Goal: Task Accomplishment & Management: Manage account settings

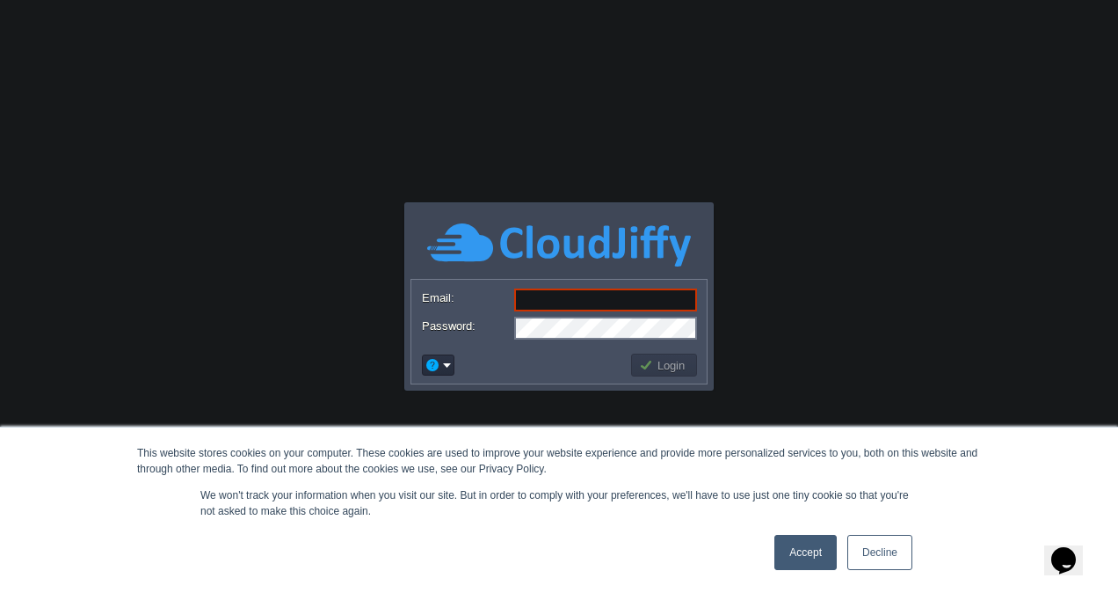
click at [797, 557] on link "Accept" at bounding box center [806, 552] width 62 height 35
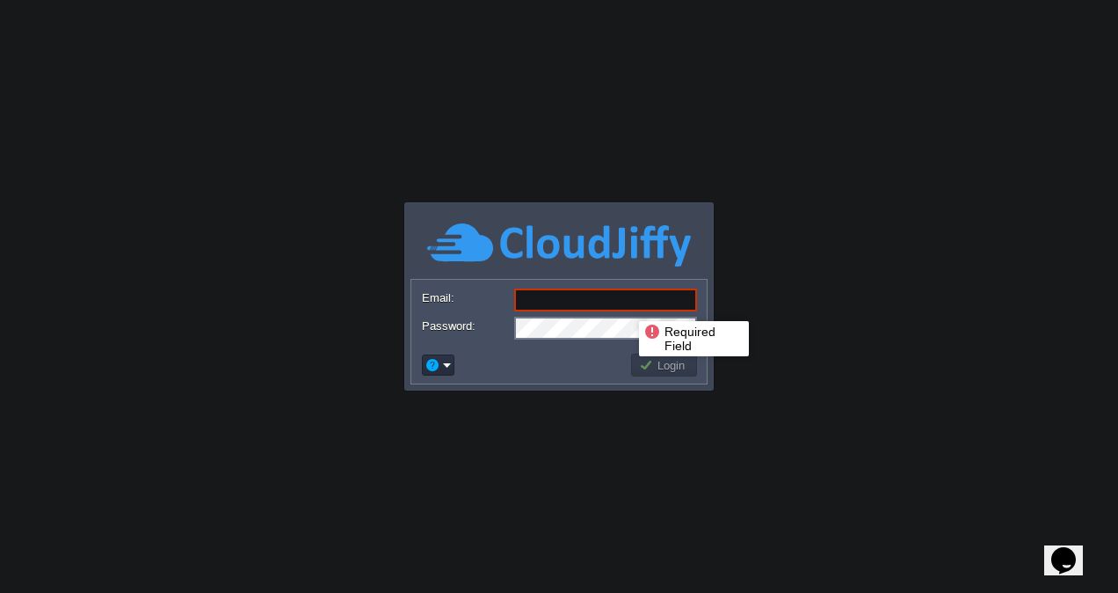
click at [626, 305] on input "Email:" at bounding box center [605, 299] width 183 height 23
type input "[EMAIL_ADDRESS][DOMAIN_NAME]"
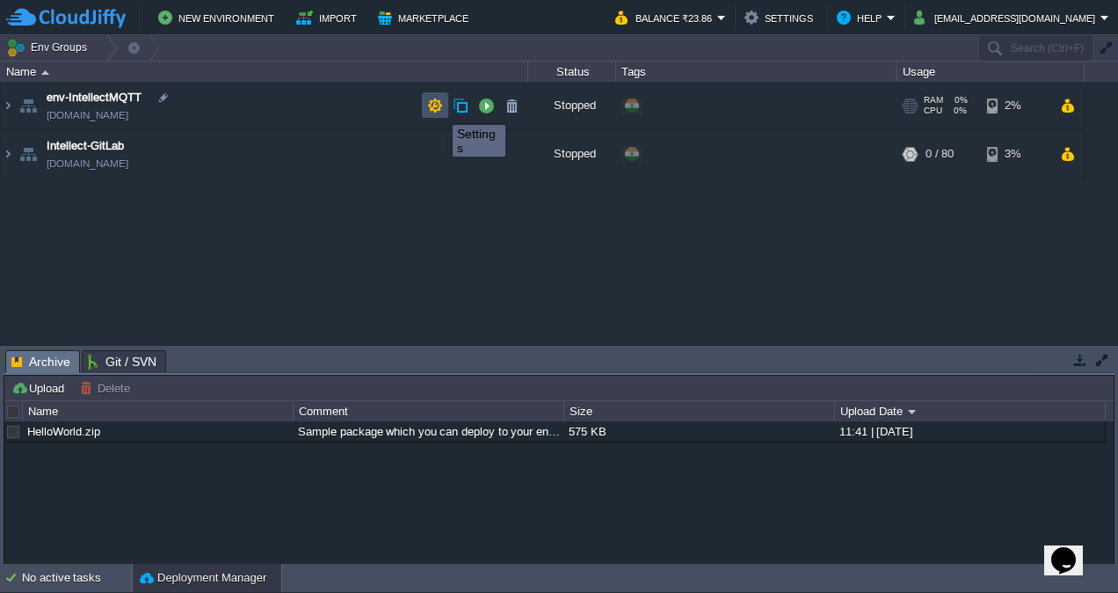
click at [440, 109] on button "button" at bounding box center [435, 106] width 16 height 16
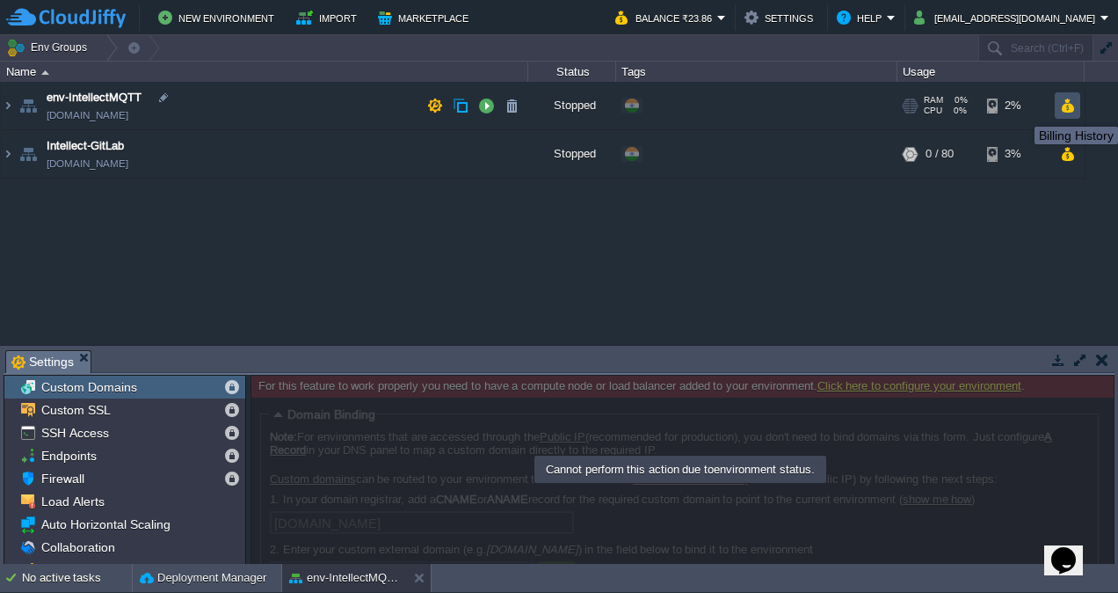
click at [1073, 113] on button "button" at bounding box center [1067, 106] width 15 height 16
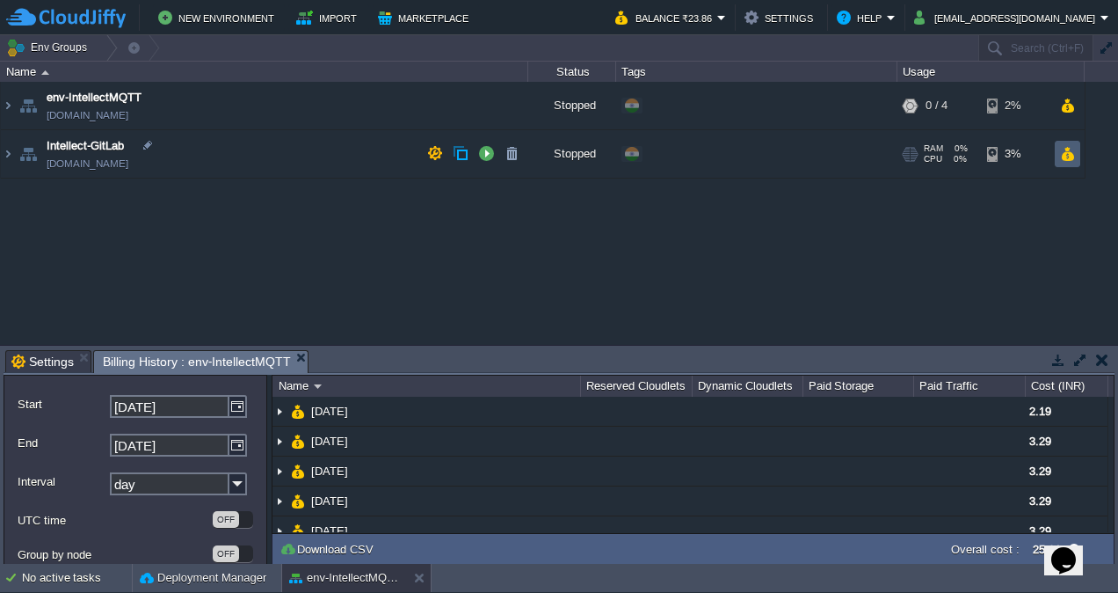
click at [1076, 158] on td at bounding box center [1067, 154] width 25 height 26
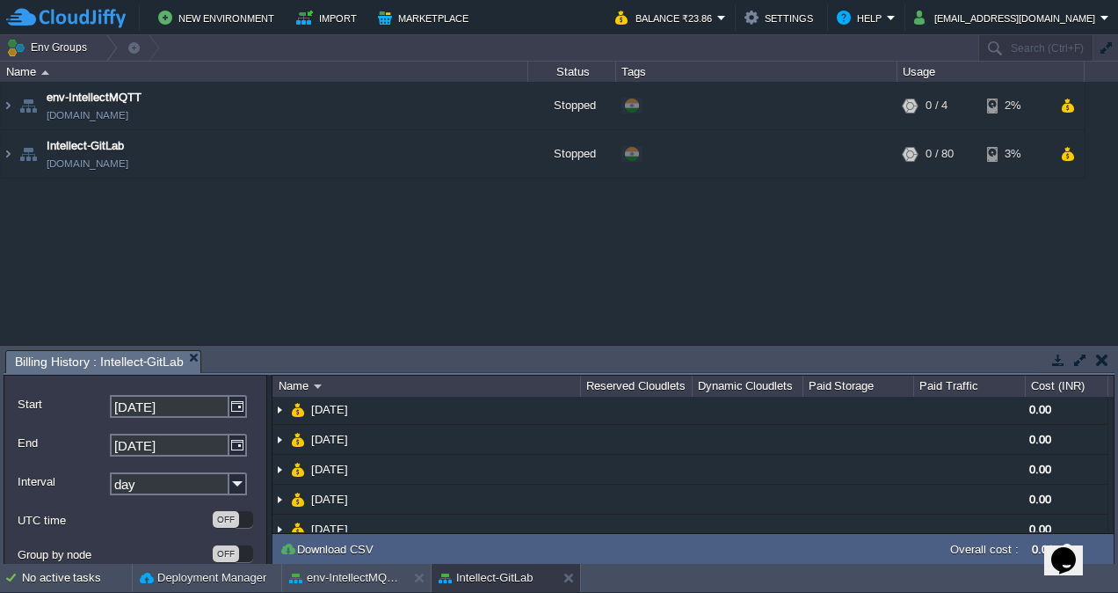
scroll to position [101, 0]
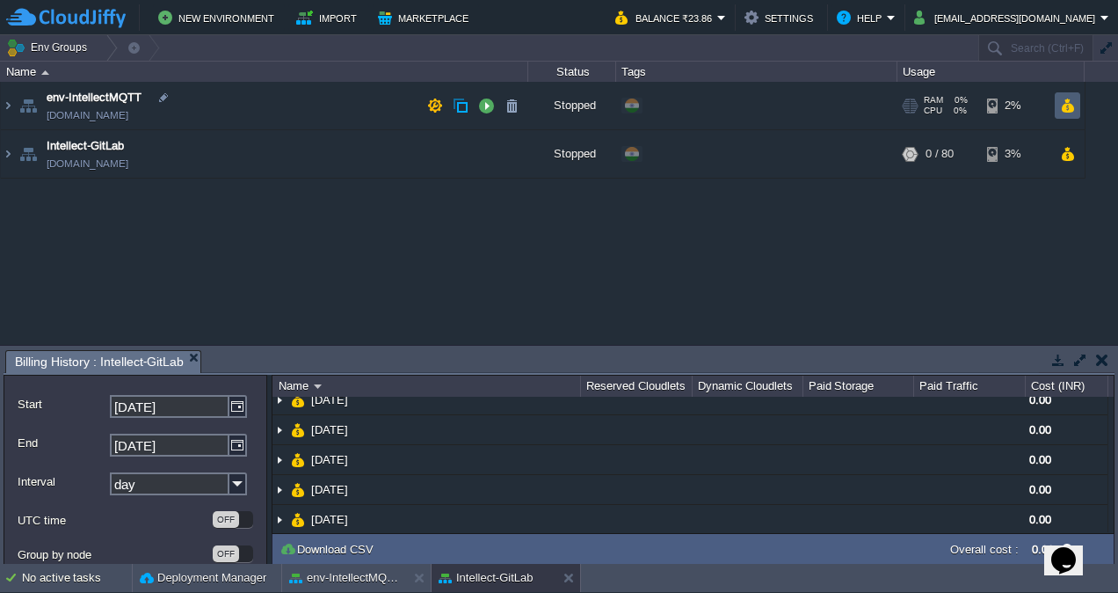
click at [1059, 113] on td at bounding box center [1067, 105] width 25 height 26
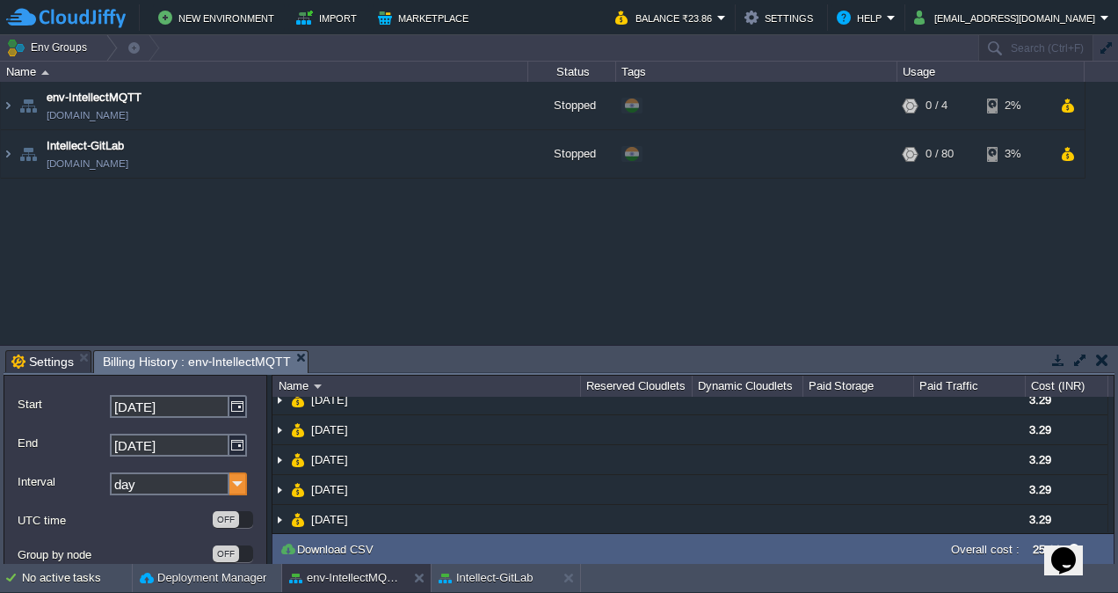
click at [229, 482] on img at bounding box center [238, 483] width 18 height 23
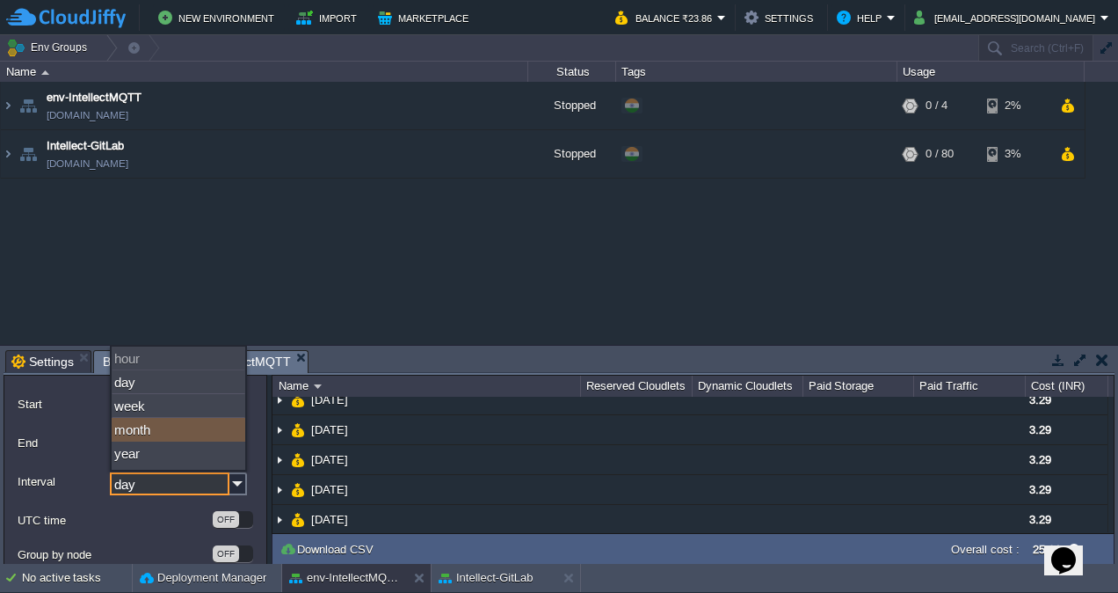
drag, startPoint x: 229, startPoint y: 482, endPoint x: 131, endPoint y: 431, distance: 110.9
click at [131, 431] on div "month" at bounding box center [179, 430] width 134 height 24
type input "month"
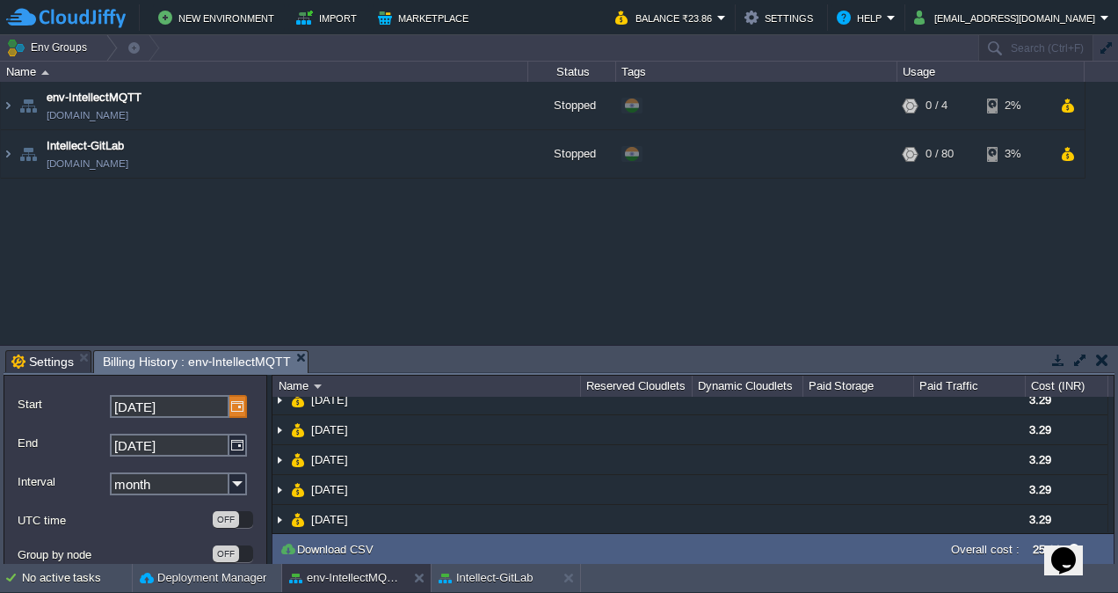
drag, startPoint x: 131, startPoint y: 431, endPoint x: 234, endPoint y: 404, distance: 106.4
click at [234, 404] on img at bounding box center [238, 406] width 18 height 23
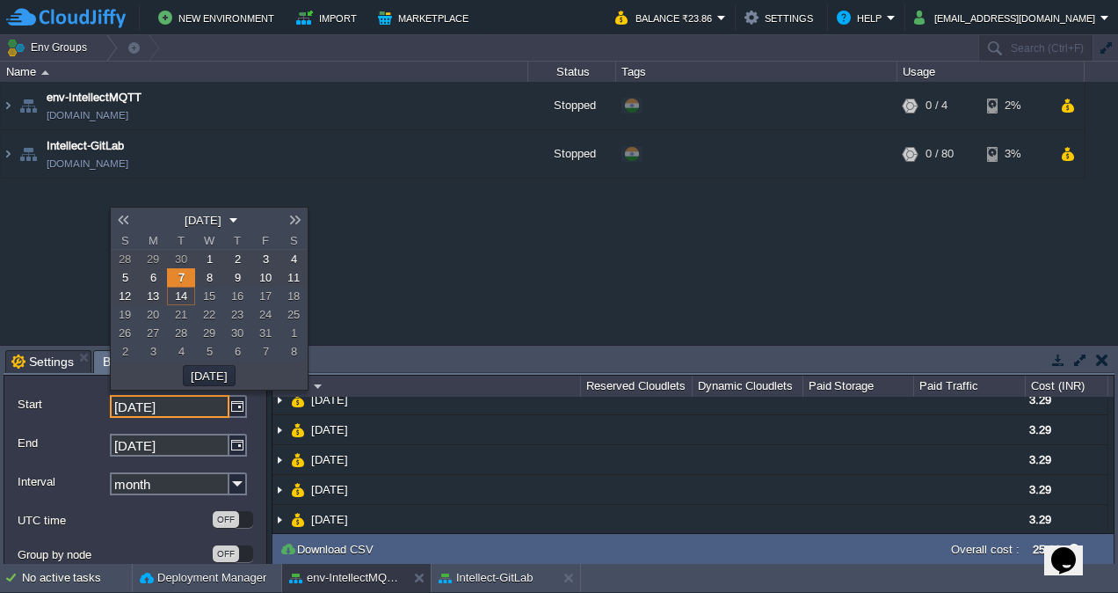
click at [238, 215] on em "[DATE]" at bounding box center [208, 220] width 59 height 16
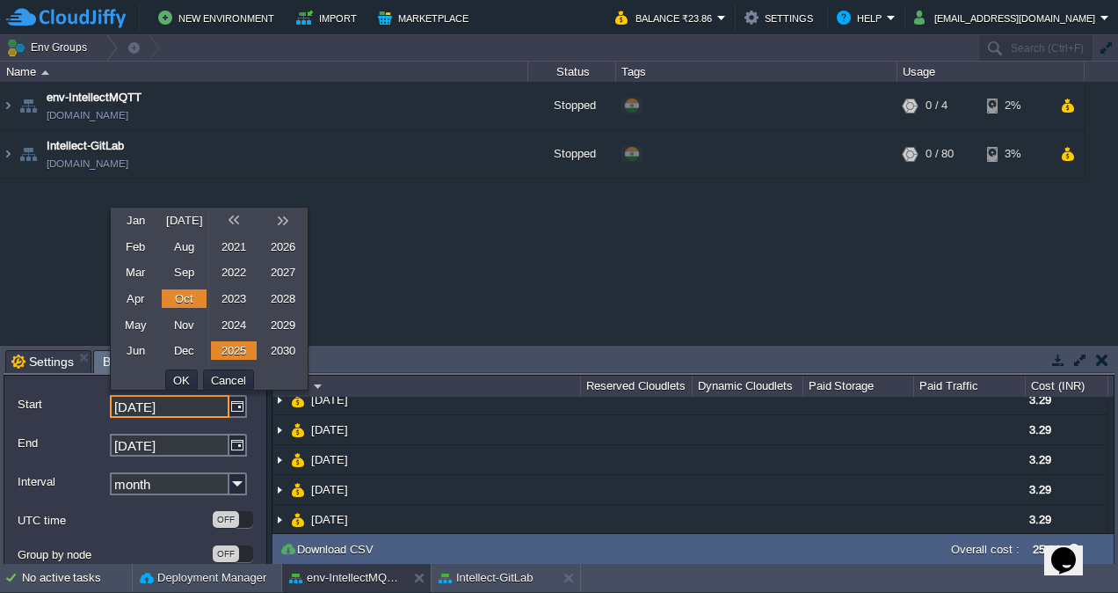
click at [236, 297] on link "2023" at bounding box center [234, 298] width 46 height 18
click at [174, 376] on button "OK" at bounding box center [181, 380] width 27 height 16
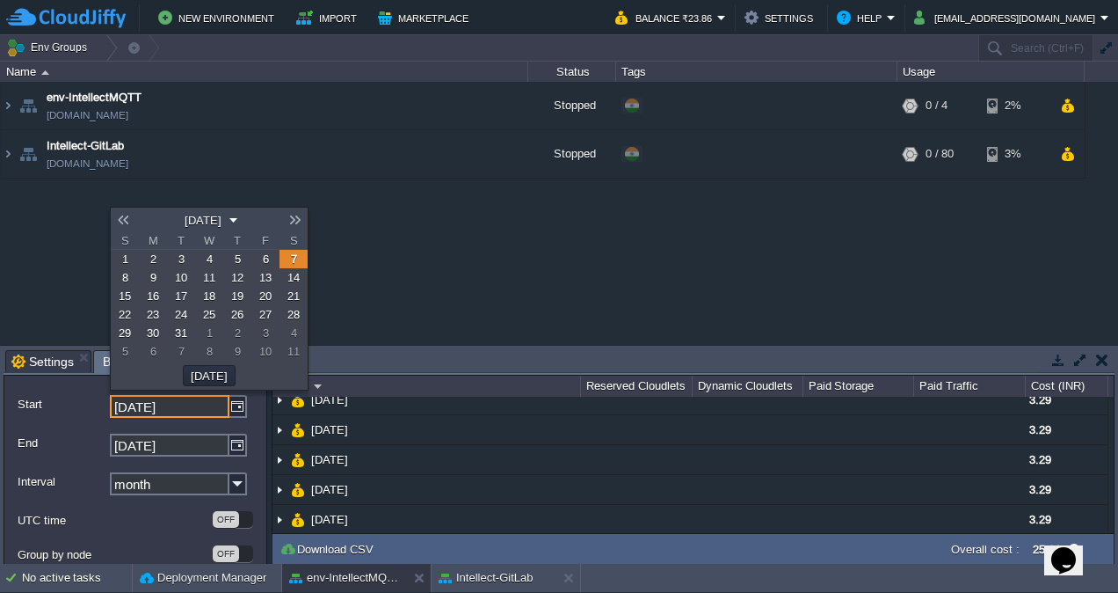
click at [123, 255] on span "1" at bounding box center [125, 258] width 6 height 13
type input "[DATE]"
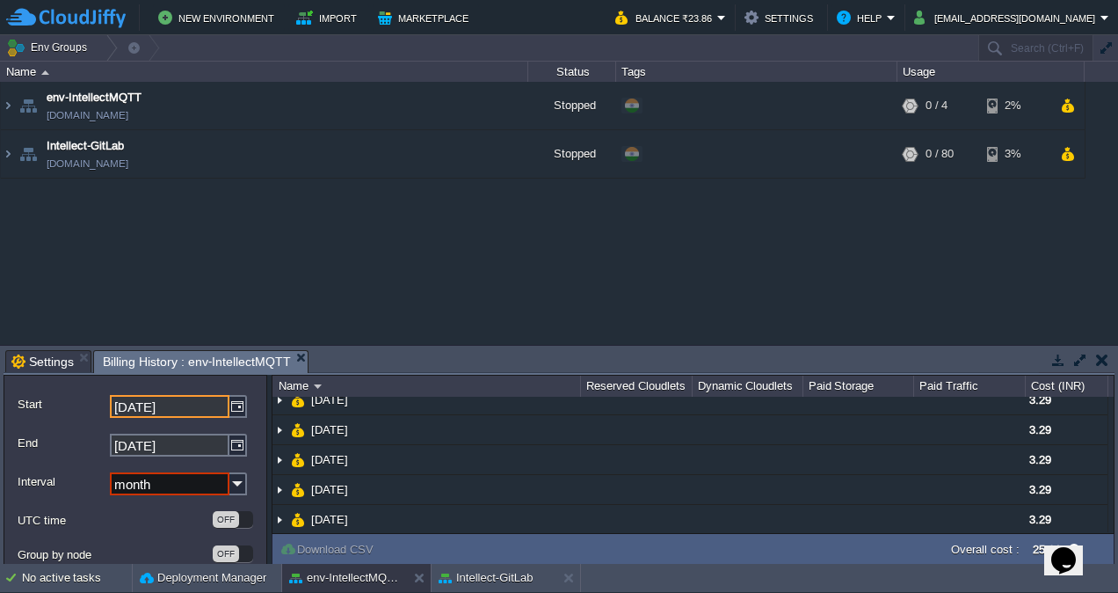
scroll to position [45, 0]
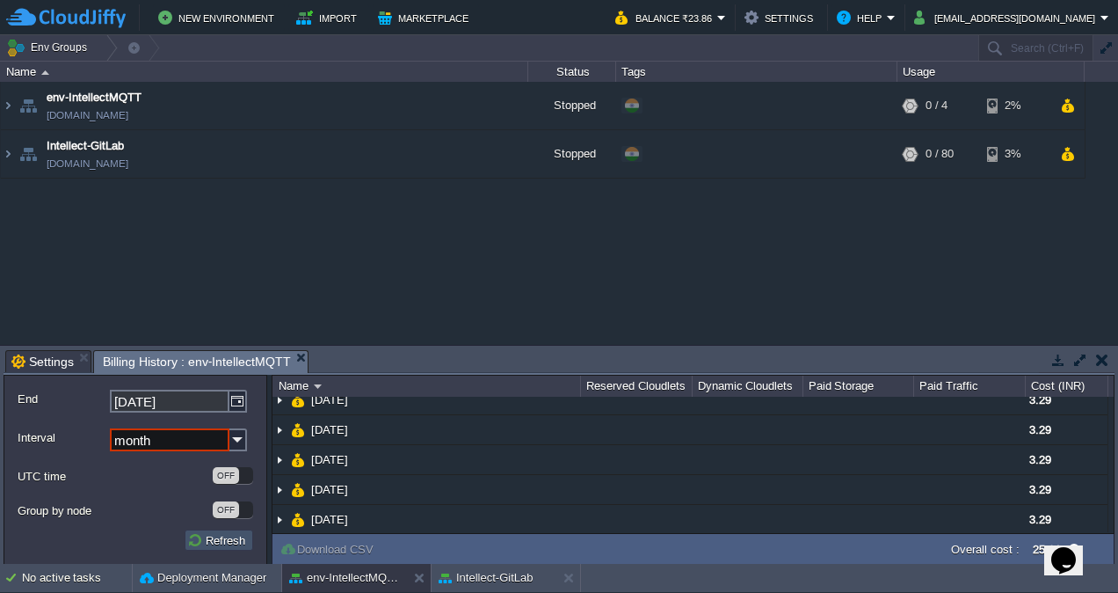
click at [215, 536] on button "Refresh" at bounding box center [218, 540] width 63 height 16
click at [195, 536] on button "Refresh" at bounding box center [218, 540] width 63 height 16
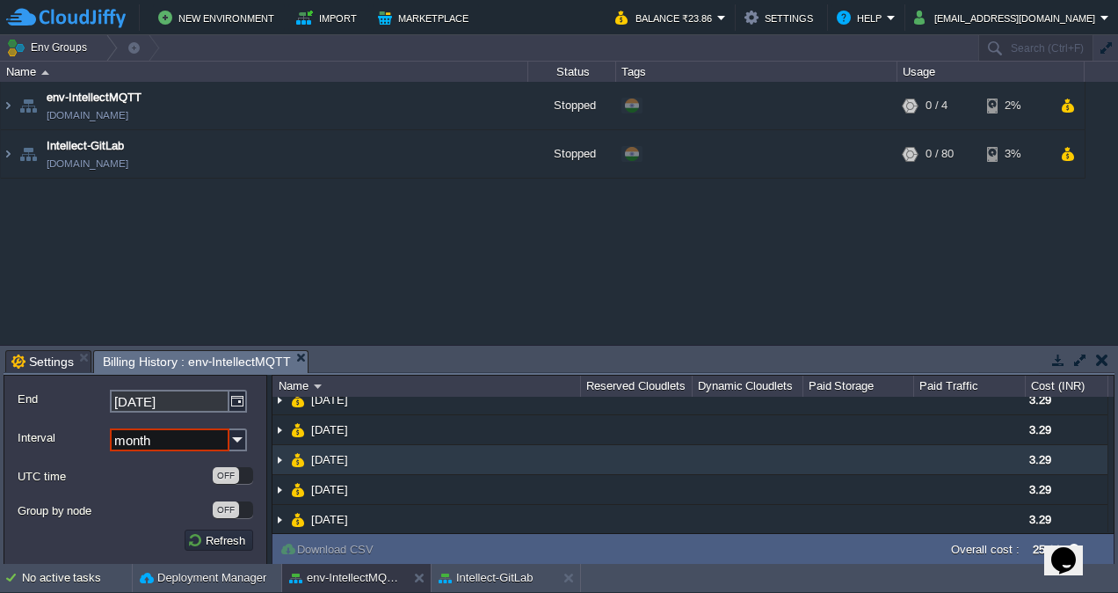
click at [506, 464] on td "[DATE]" at bounding box center [427, 460] width 308 height 30
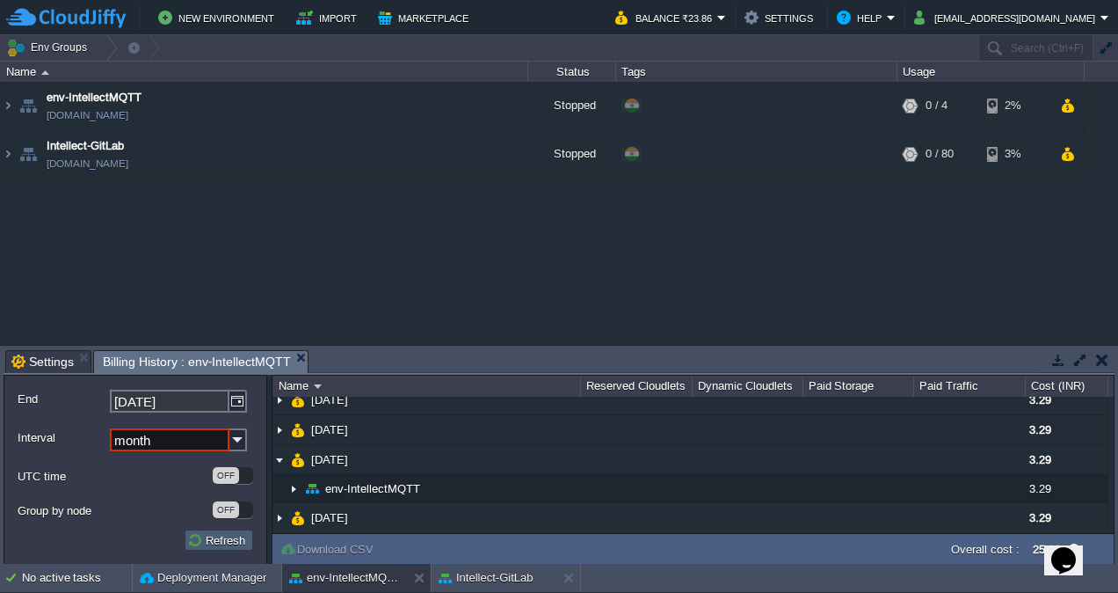
click at [225, 539] on button "Refresh" at bounding box center [218, 540] width 63 height 16
click at [318, 381] on div "Name" at bounding box center [427, 385] width 306 height 21
click at [195, 360] on span "Billing History : env-IntellectMQTT" at bounding box center [197, 362] width 188 height 22
click at [199, 538] on button "Refresh" at bounding box center [218, 540] width 63 height 16
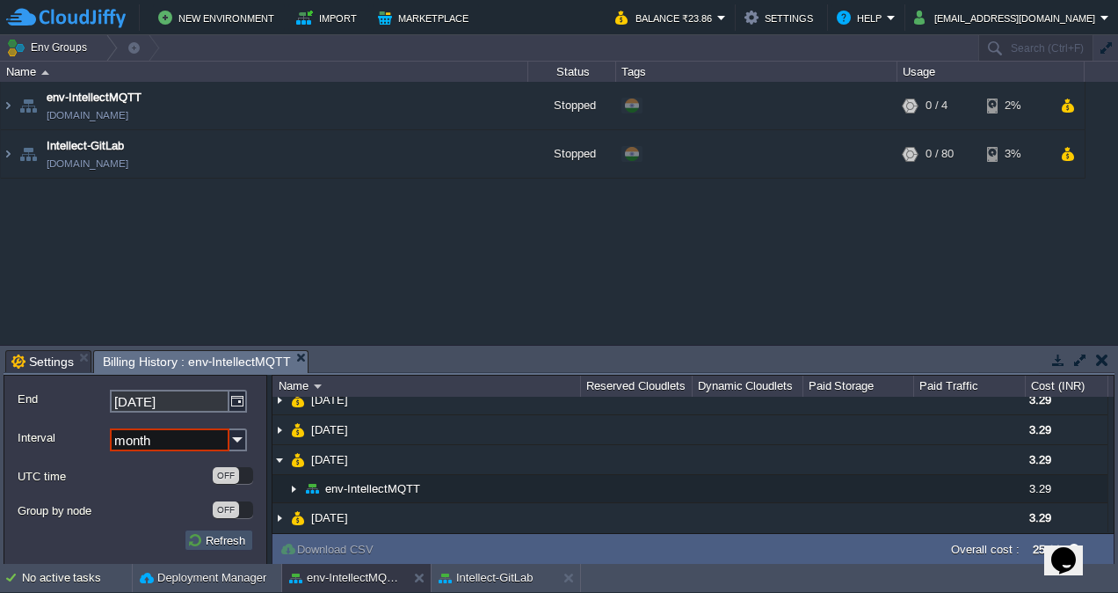
click at [191, 538] on button "Refresh" at bounding box center [218, 540] width 63 height 16
drag, startPoint x: 1082, startPoint y: 566, endPoint x: 1081, endPoint y: 426, distance: 139.8
click at [1081, 522] on html "Opens Chat This icon Opens the chat window." at bounding box center [1072, 548] width 56 height 53
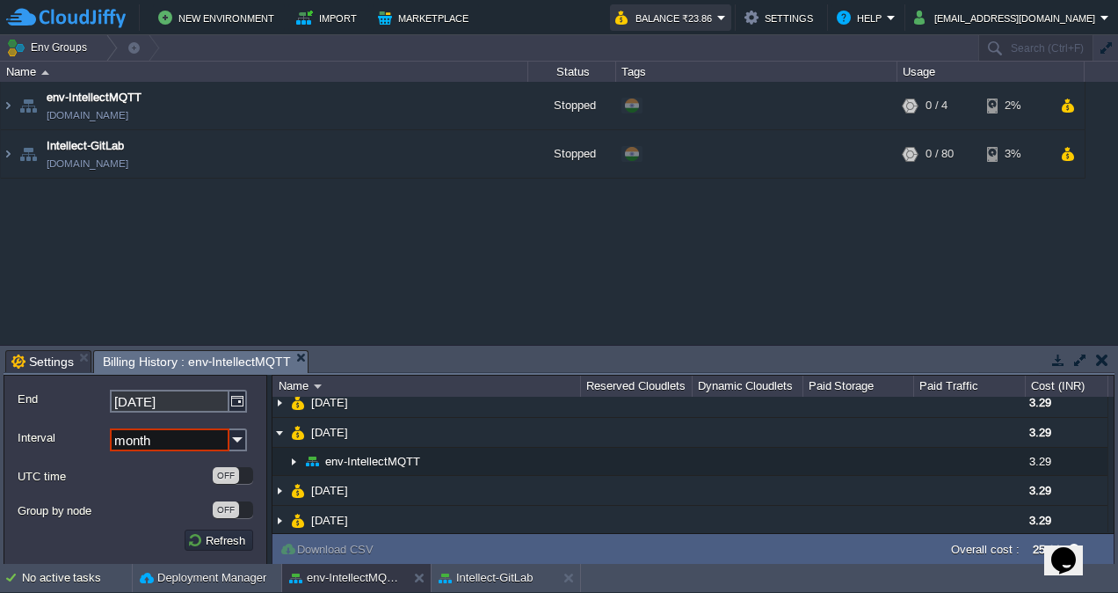
click at [717, 12] on button "Balance ₹23.86" at bounding box center [666, 17] width 102 height 21
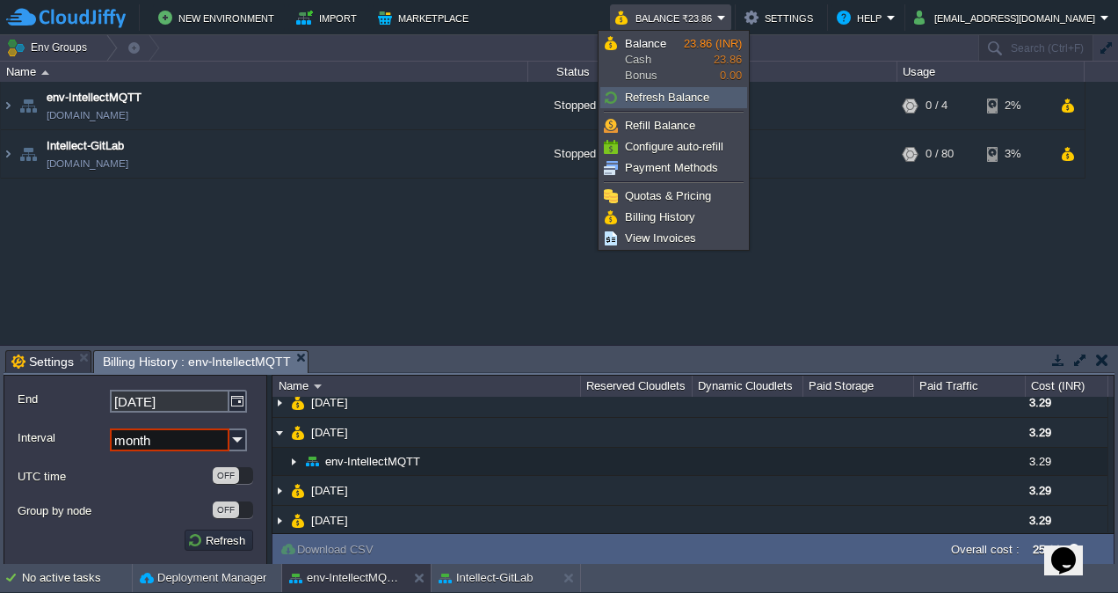
click at [702, 93] on span "Refresh Balance" at bounding box center [667, 97] width 84 height 13
click at [660, 222] on span "Billing History" at bounding box center [660, 216] width 70 height 13
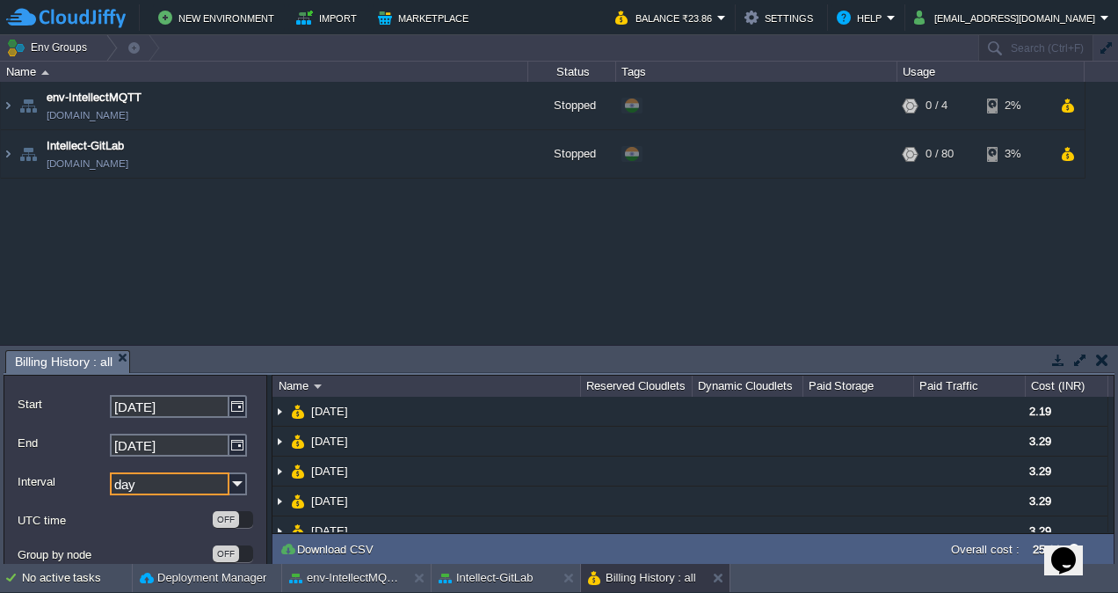
click at [165, 486] on input "day" at bounding box center [170, 483] width 120 height 23
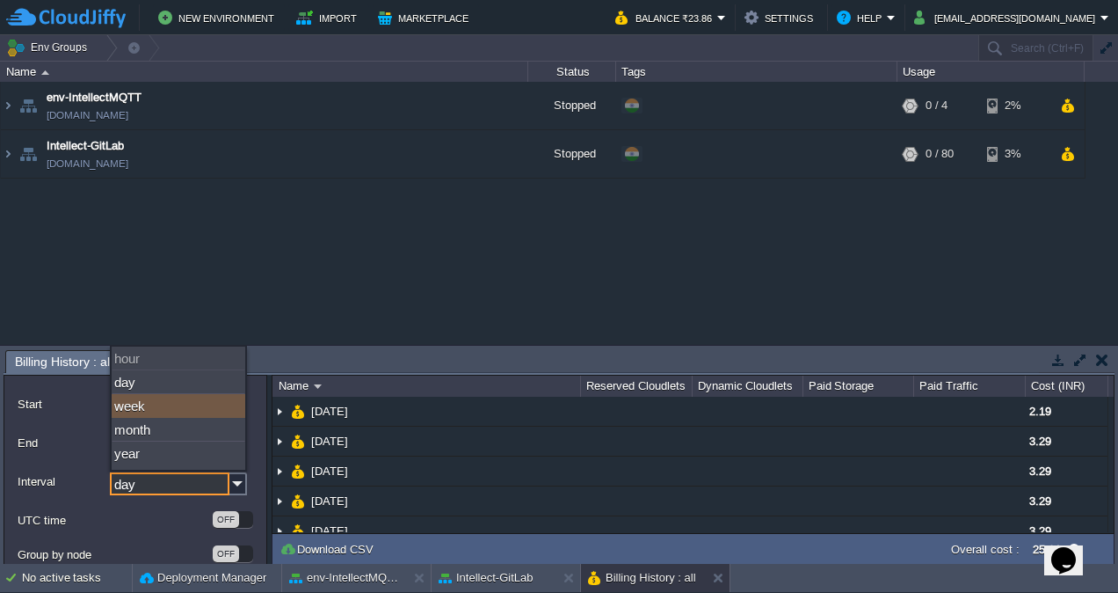
click at [138, 404] on div "week" at bounding box center [179, 406] width 134 height 24
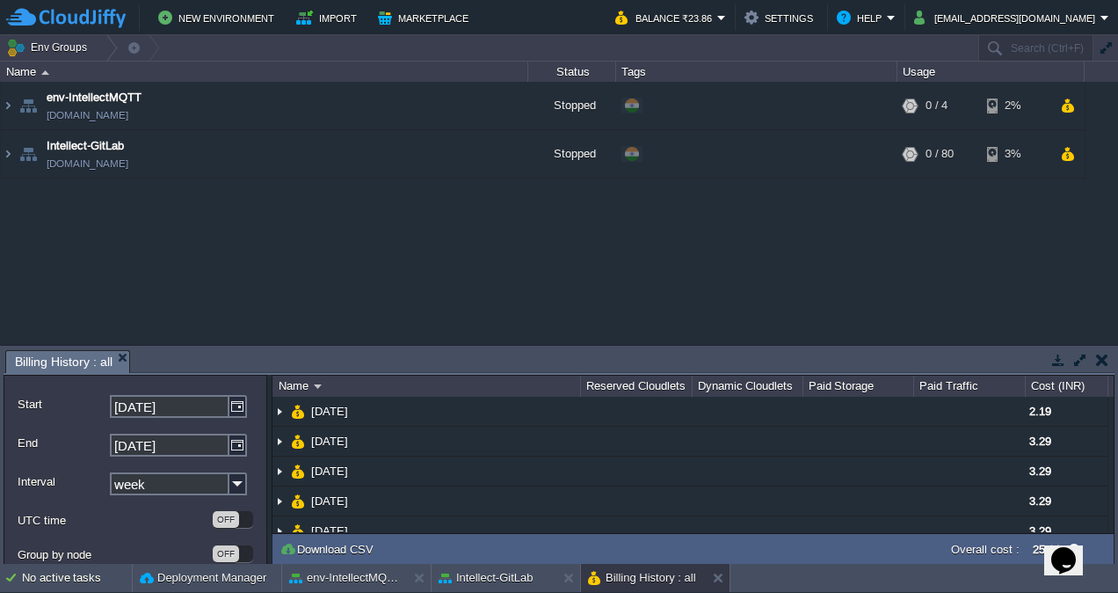
scroll to position [45, 0]
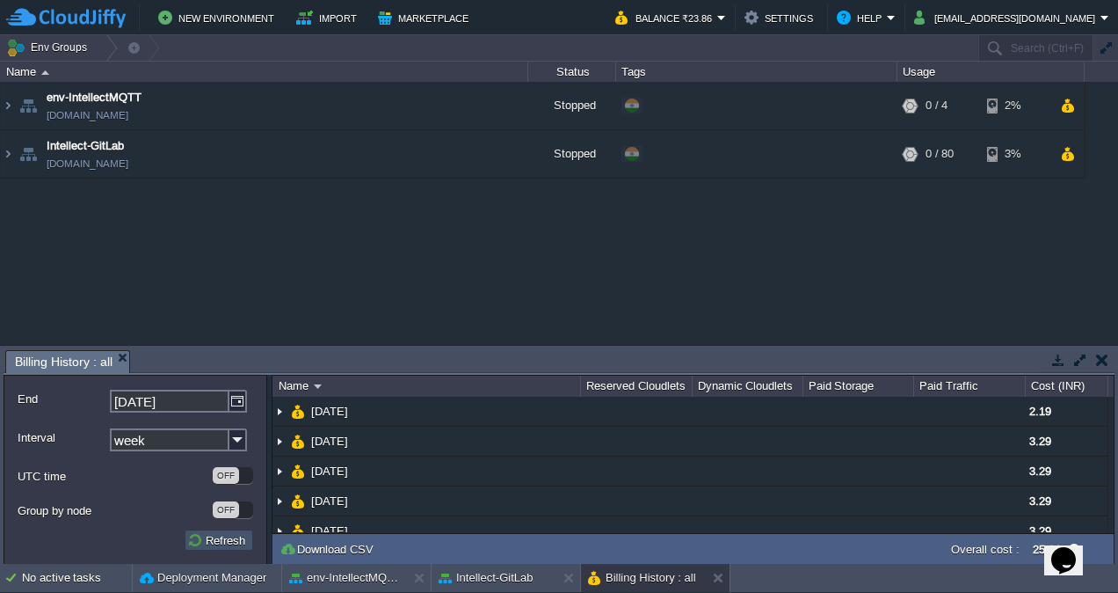
click at [229, 539] on button "Refresh" at bounding box center [218, 540] width 63 height 16
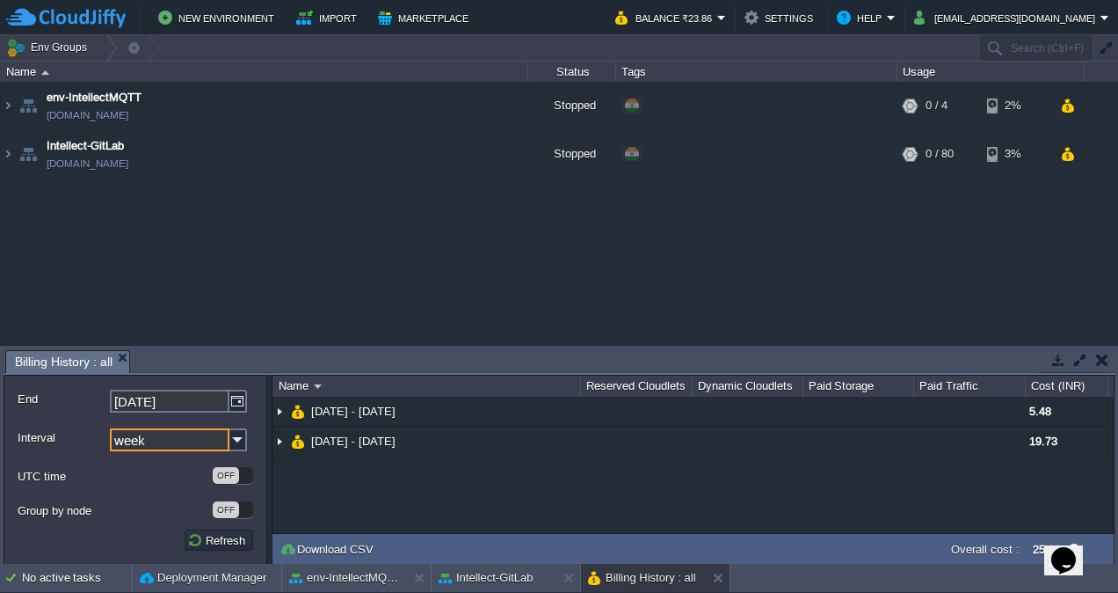
click at [145, 443] on input "week" at bounding box center [170, 439] width 120 height 23
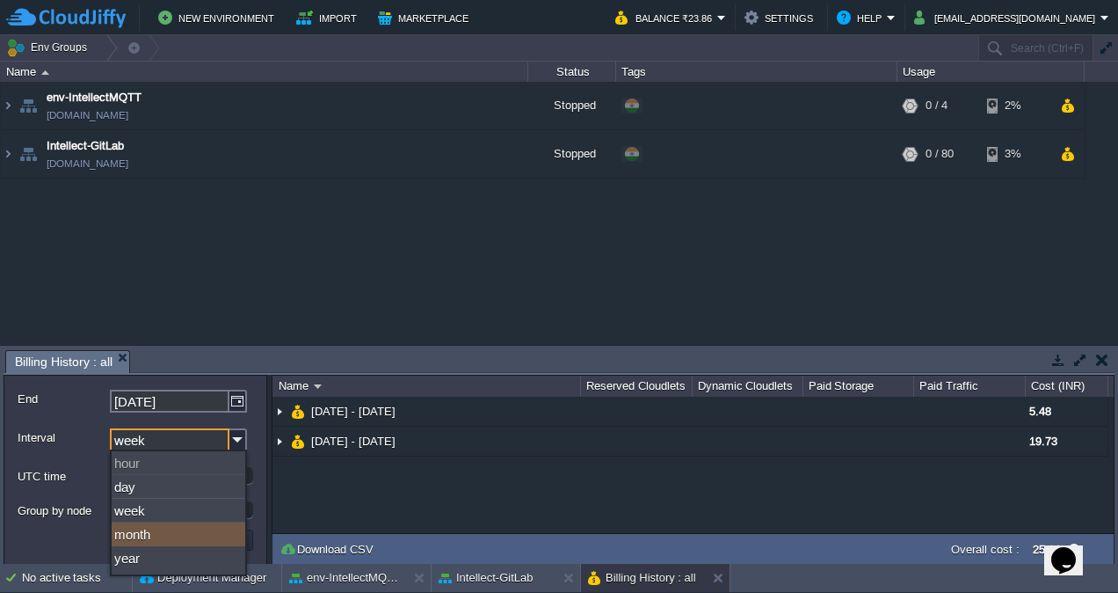
click at [178, 535] on div "month" at bounding box center [179, 534] width 134 height 24
type input "month"
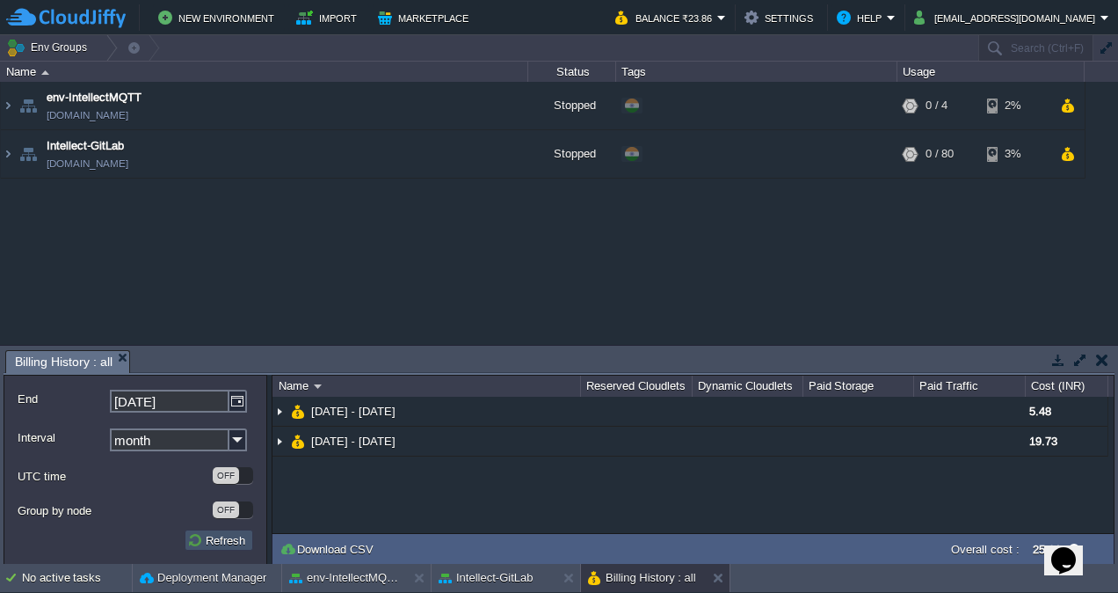
drag, startPoint x: 178, startPoint y: 535, endPoint x: 229, endPoint y: 542, distance: 51.4
click at [229, 542] on button "Refresh" at bounding box center [218, 540] width 63 height 16
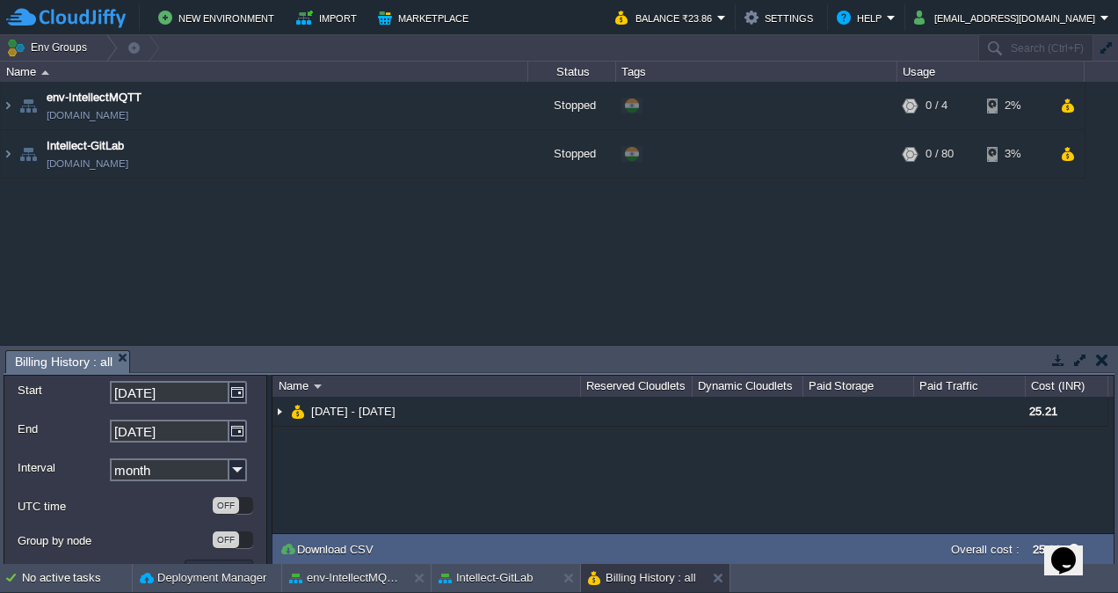
scroll to position [0, 0]
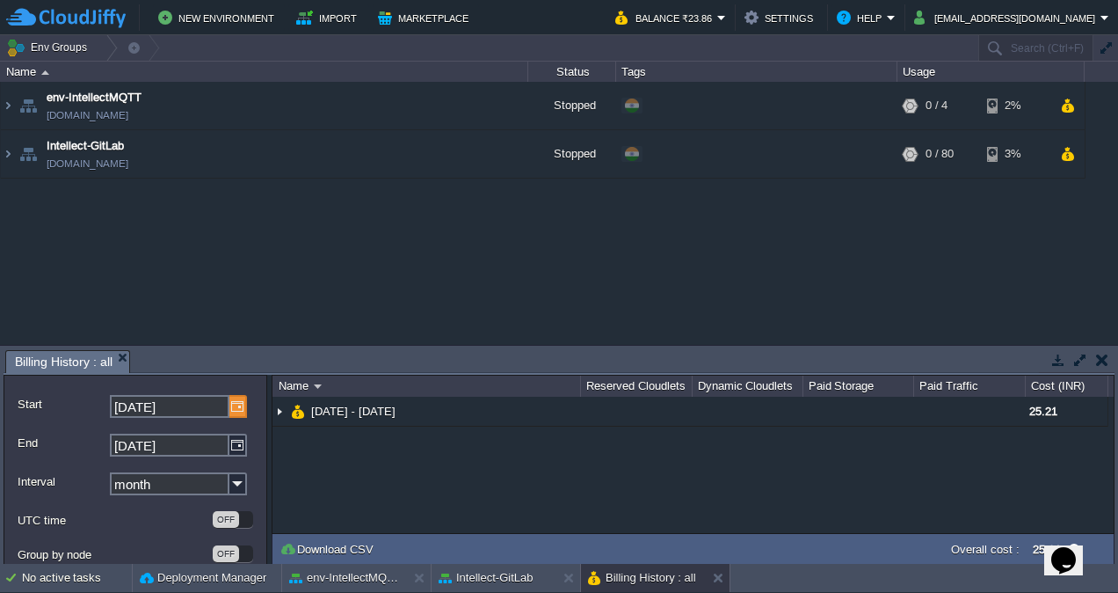
click at [236, 410] on img at bounding box center [238, 406] width 18 height 23
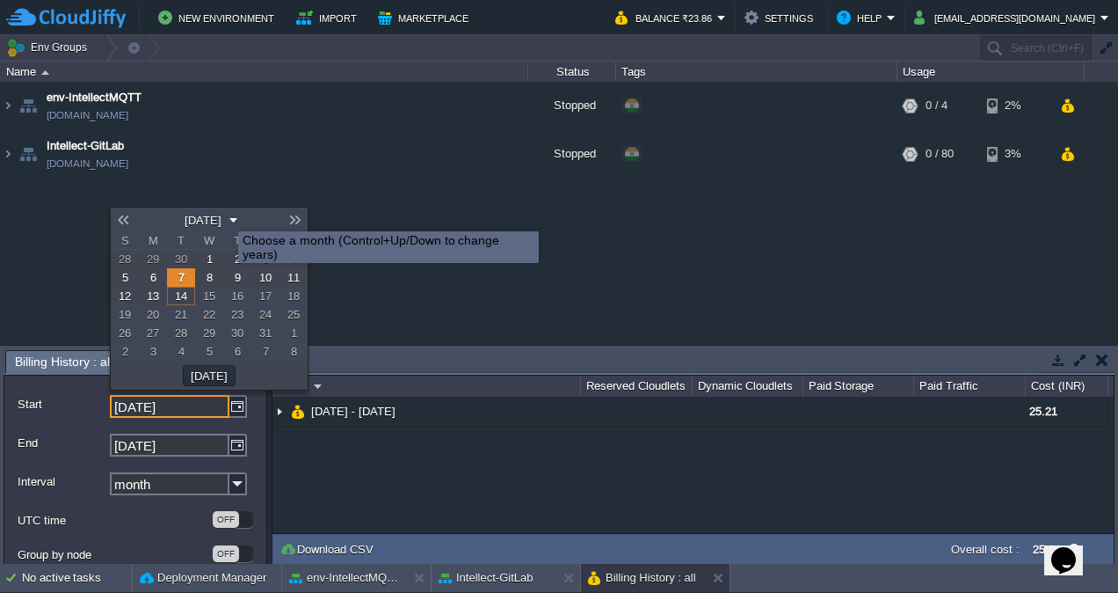
click at [225, 215] on button "[DATE]" at bounding box center [202, 220] width 47 height 16
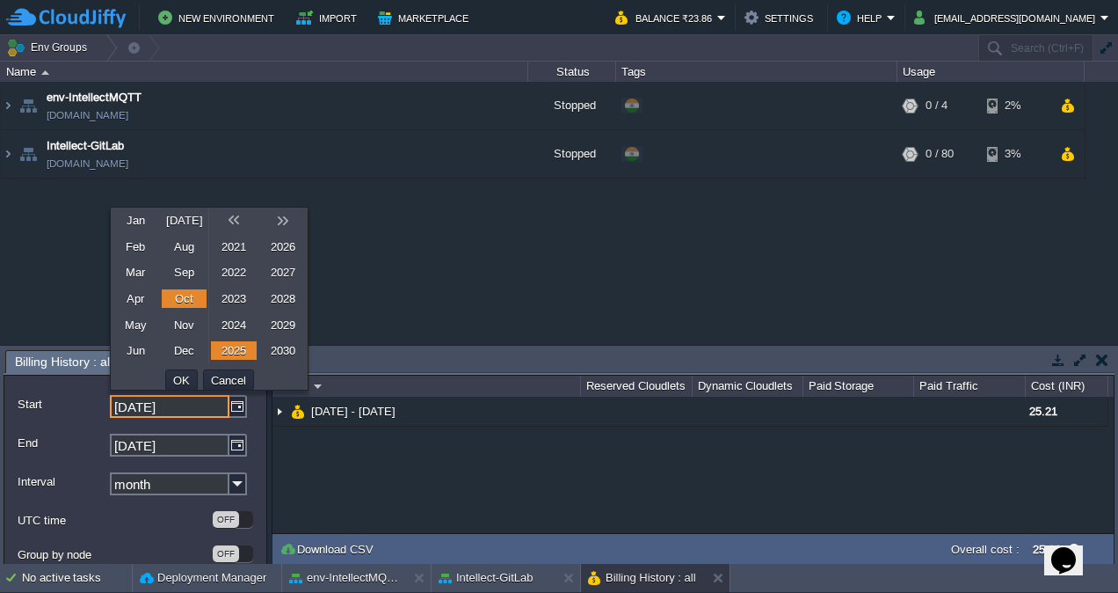
click at [230, 319] on link "2024" at bounding box center [234, 325] width 46 height 18
click at [186, 378] on button "OK" at bounding box center [181, 380] width 27 height 16
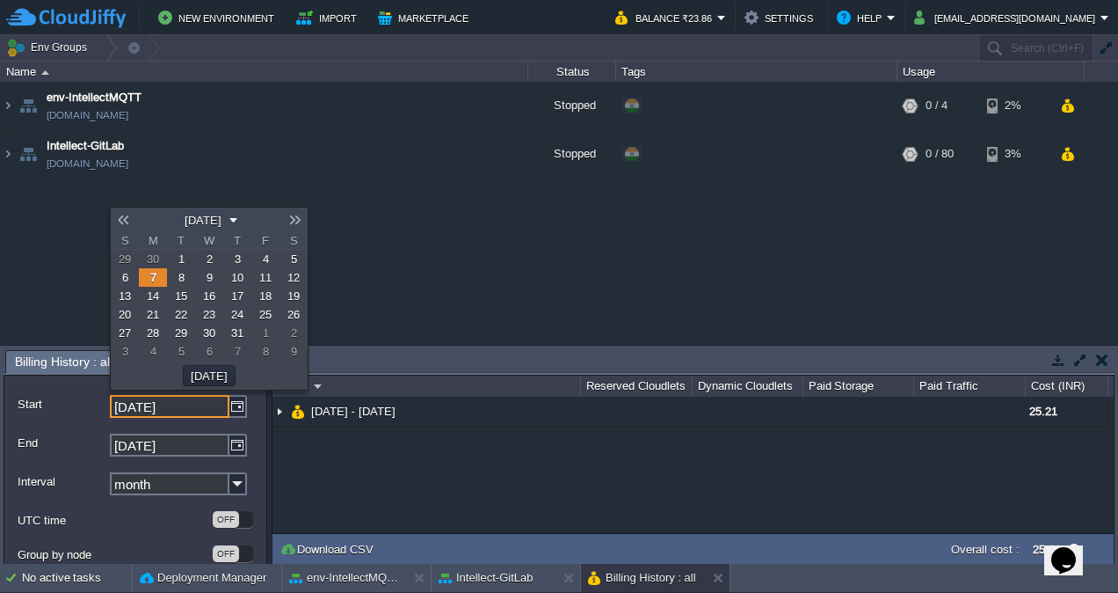
click at [189, 262] on link "1" at bounding box center [181, 259] width 28 height 18
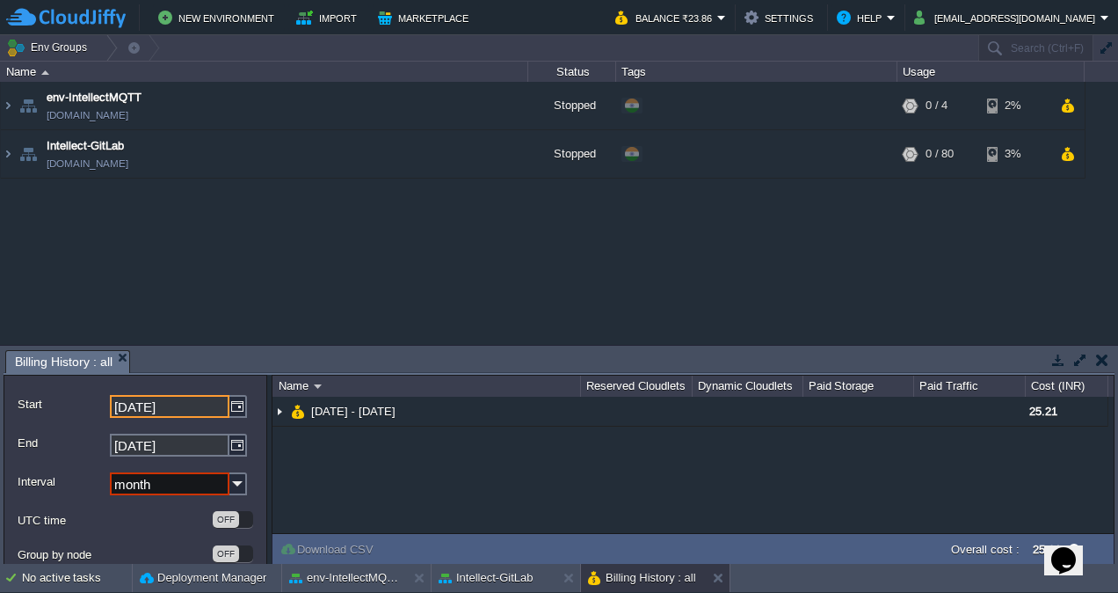
scroll to position [45, 0]
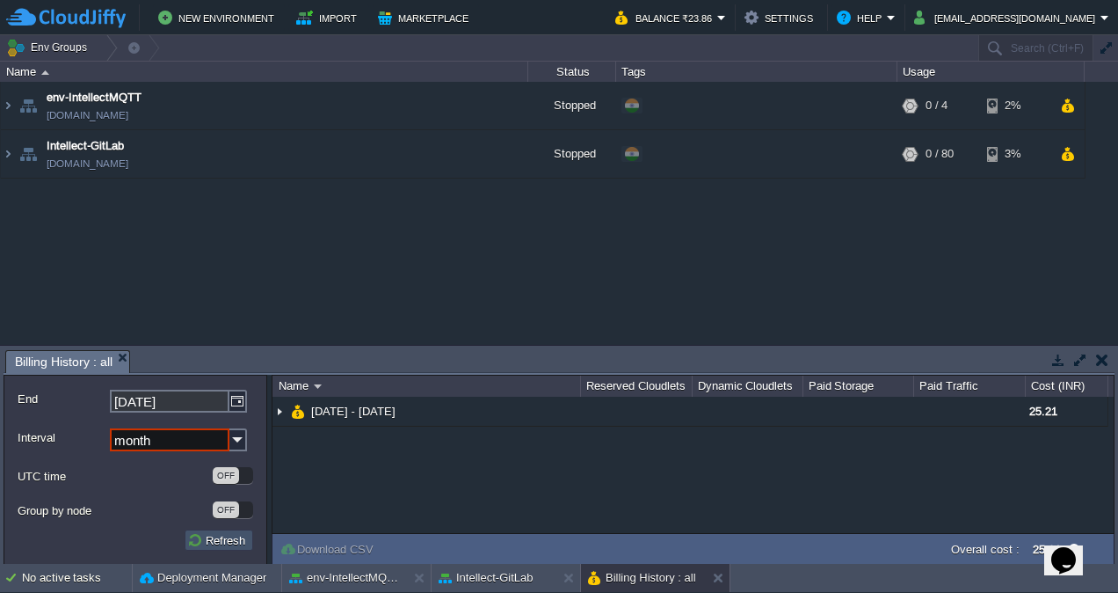
click at [202, 538] on button "Refresh" at bounding box center [218, 540] width 63 height 16
click at [195, 538] on button "Refresh" at bounding box center [218, 540] width 63 height 16
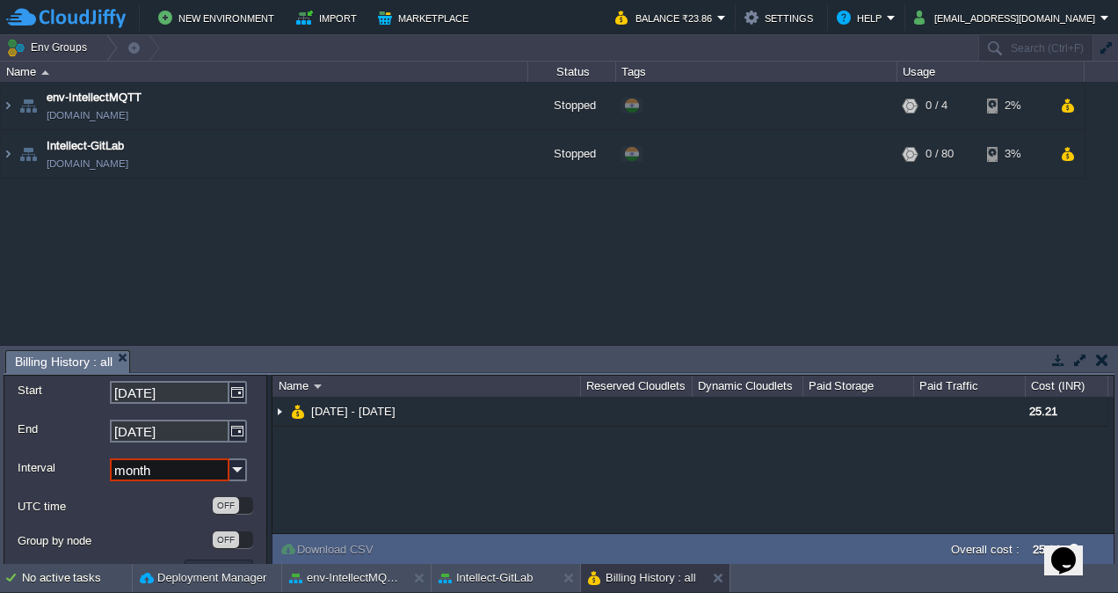
scroll to position [0, 0]
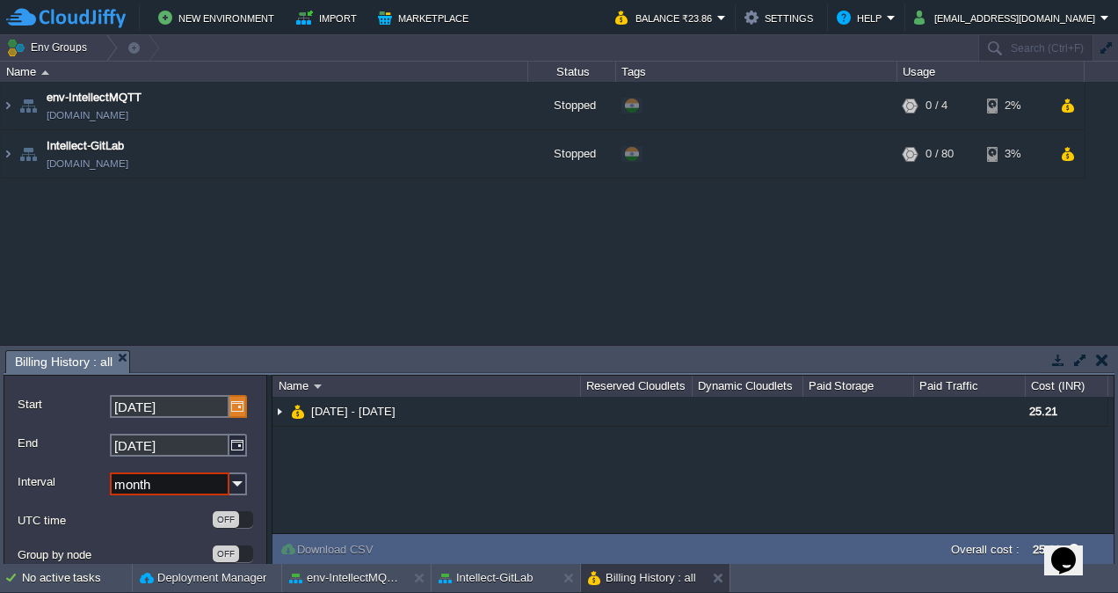
click at [237, 410] on img at bounding box center [238, 406] width 18 height 23
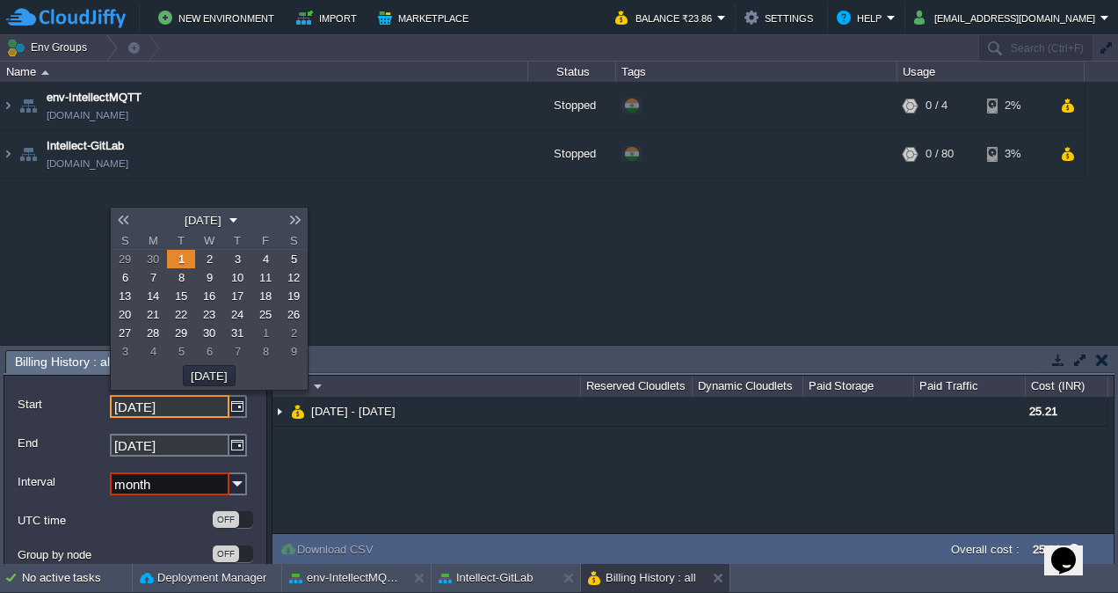
click at [238, 213] on em "[DATE]" at bounding box center [208, 220] width 59 height 16
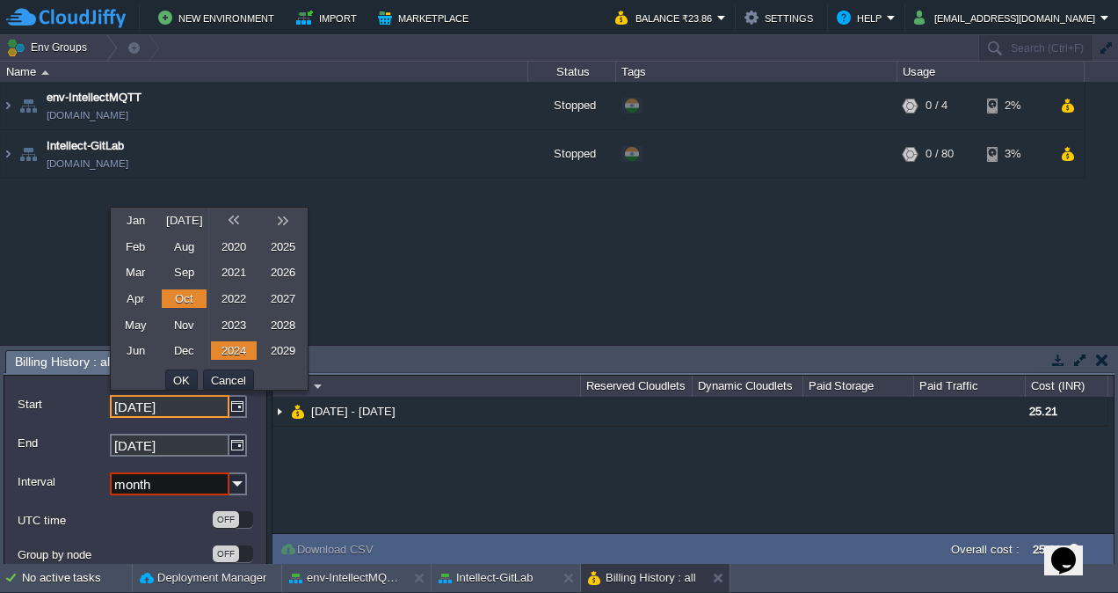
click at [284, 247] on link "2025" at bounding box center [283, 246] width 46 height 18
click at [139, 212] on link "Jan" at bounding box center [136, 220] width 46 height 18
click at [186, 375] on button "OK" at bounding box center [181, 380] width 27 height 16
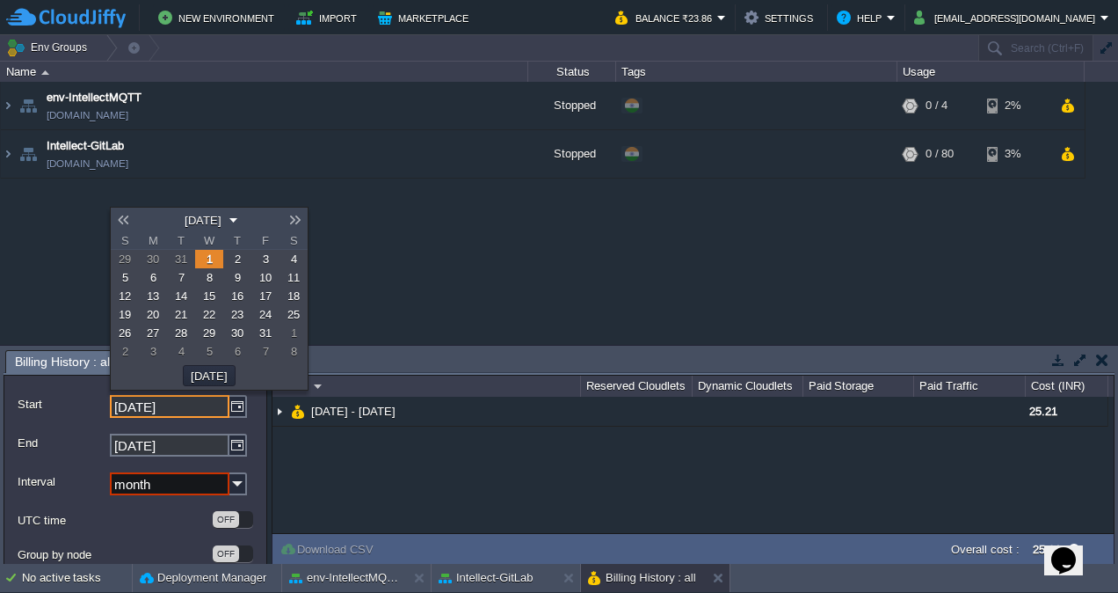
click at [213, 258] on link "1" at bounding box center [209, 259] width 28 height 18
type input "[DATE]"
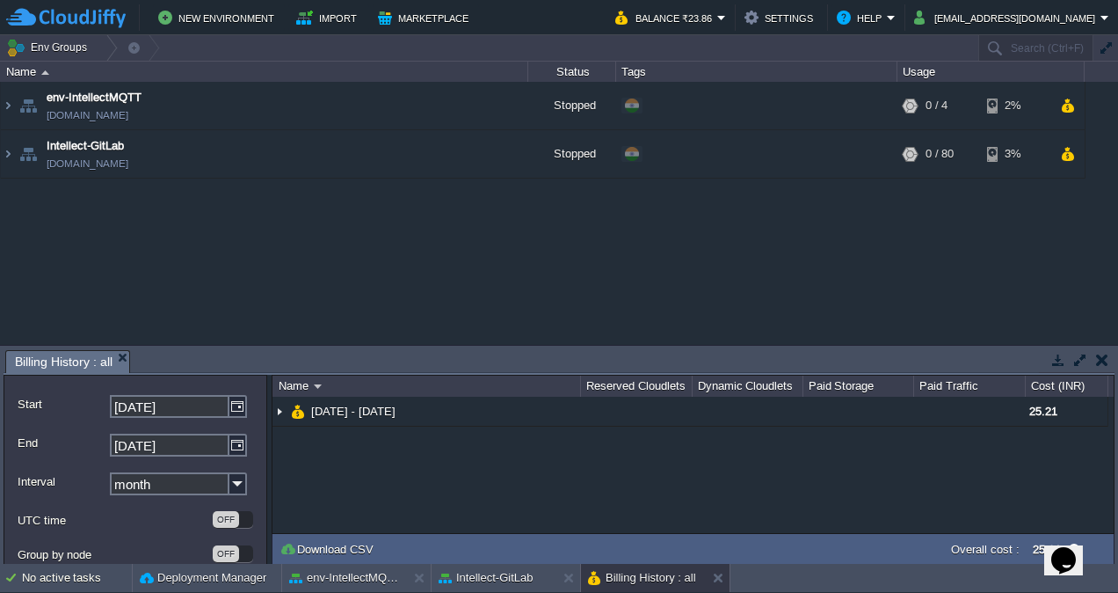
scroll to position [45, 0]
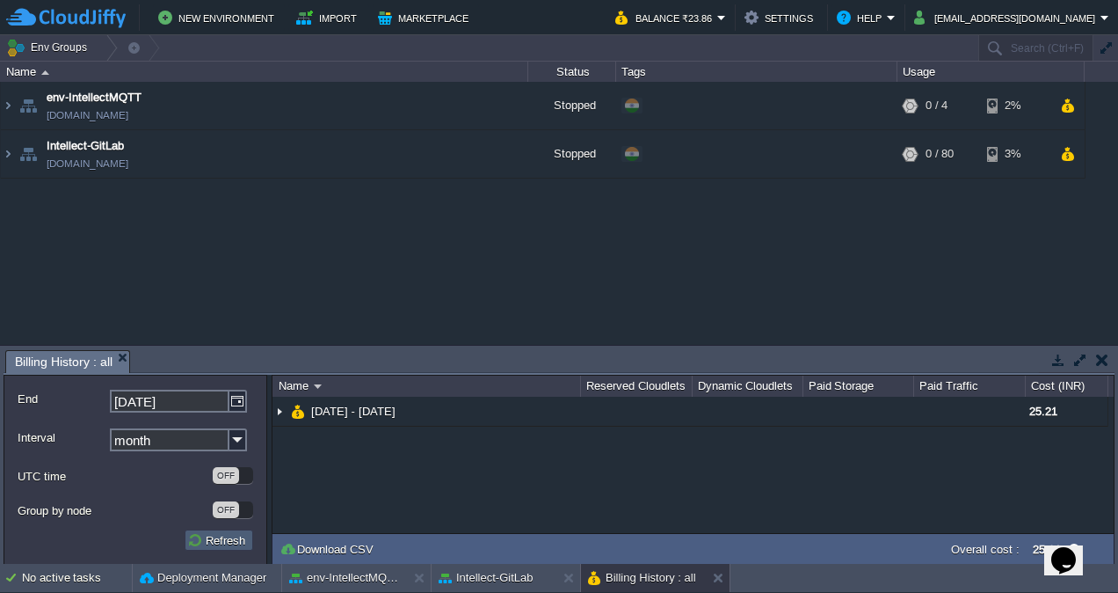
click at [227, 533] on button "Refresh" at bounding box center [218, 540] width 63 height 16
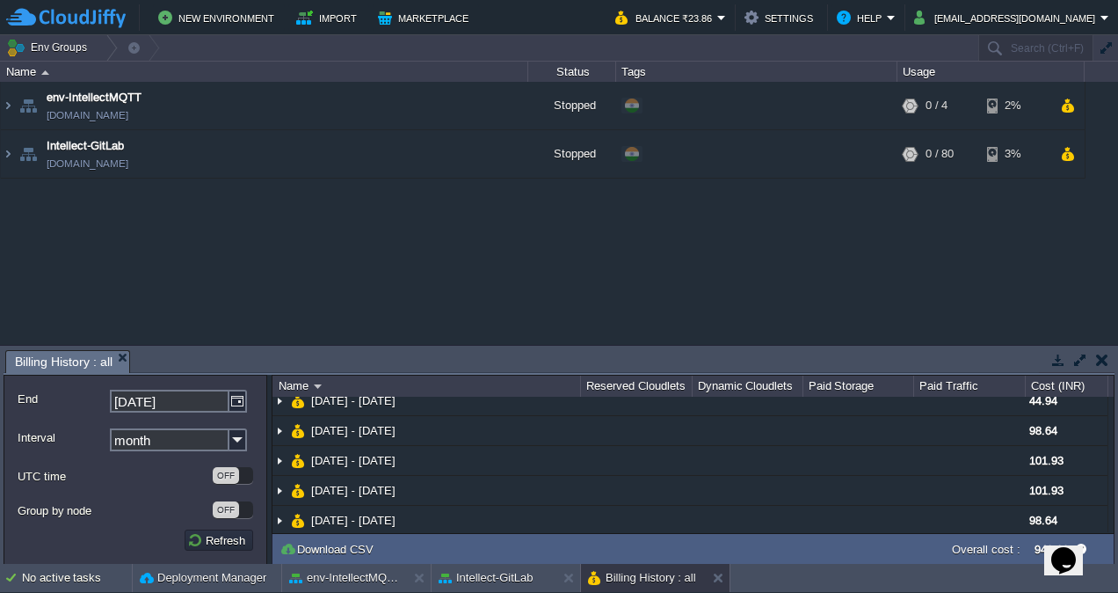
scroll to position [0, 0]
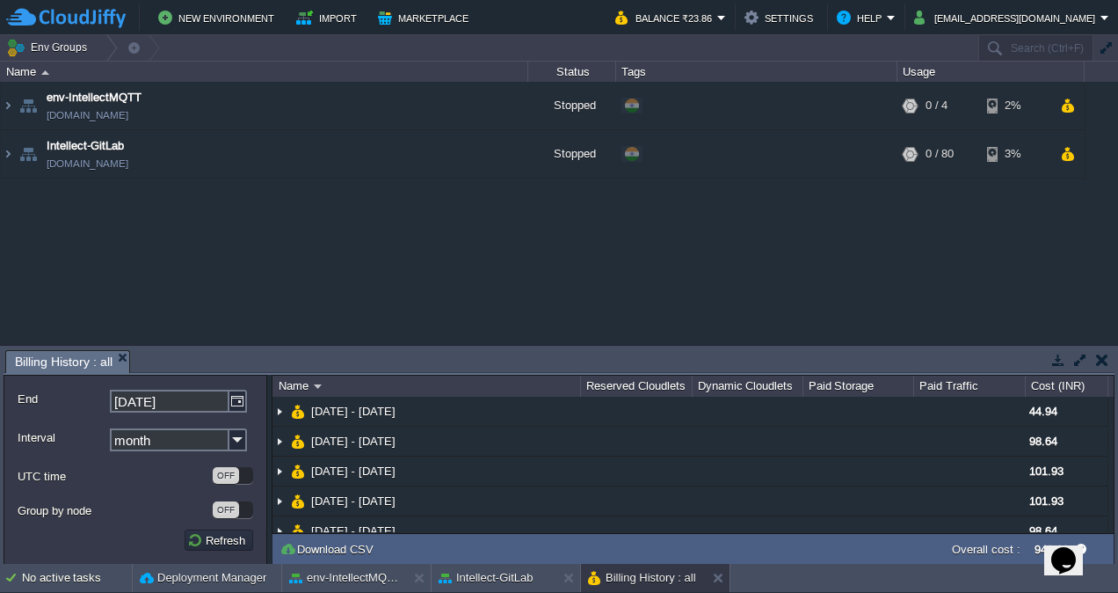
click at [1114, 519] on div "Name Reserved Cloudlets Dynamic Cloudlets Paid Storage Paid Traffic Cost (INR) …" at bounding box center [693, 470] width 843 height 190
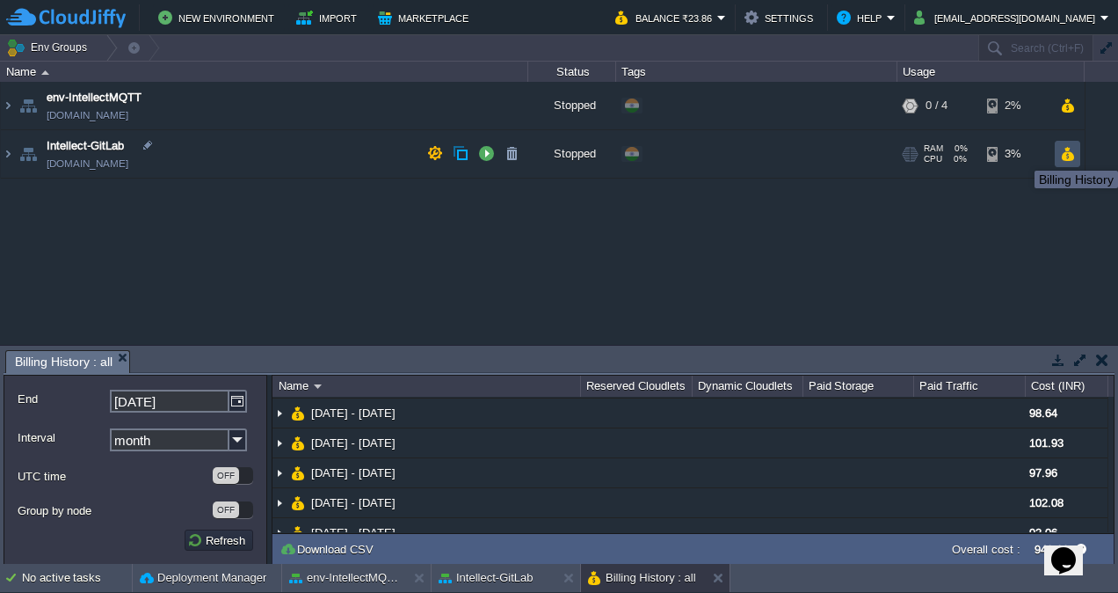
click at [1064, 155] on button "button" at bounding box center [1067, 154] width 15 height 16
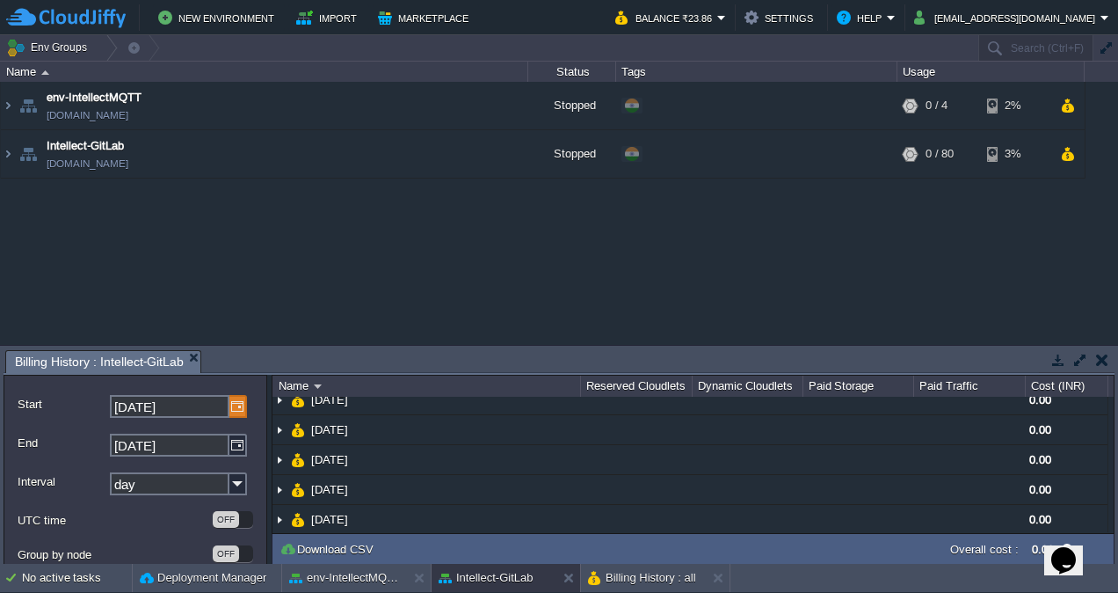
click at [236, 397] on img at bounding box center [238, 406] width 18 height 23
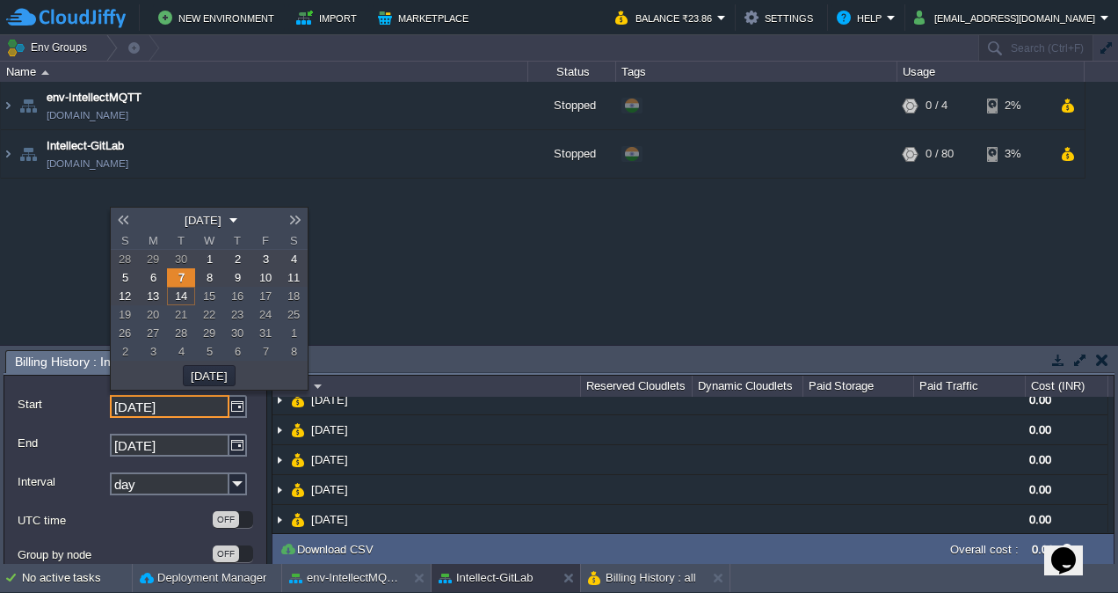
click at [227, 218] on button "[DATE]" at bounding box center [202, 220] width 47 height 16
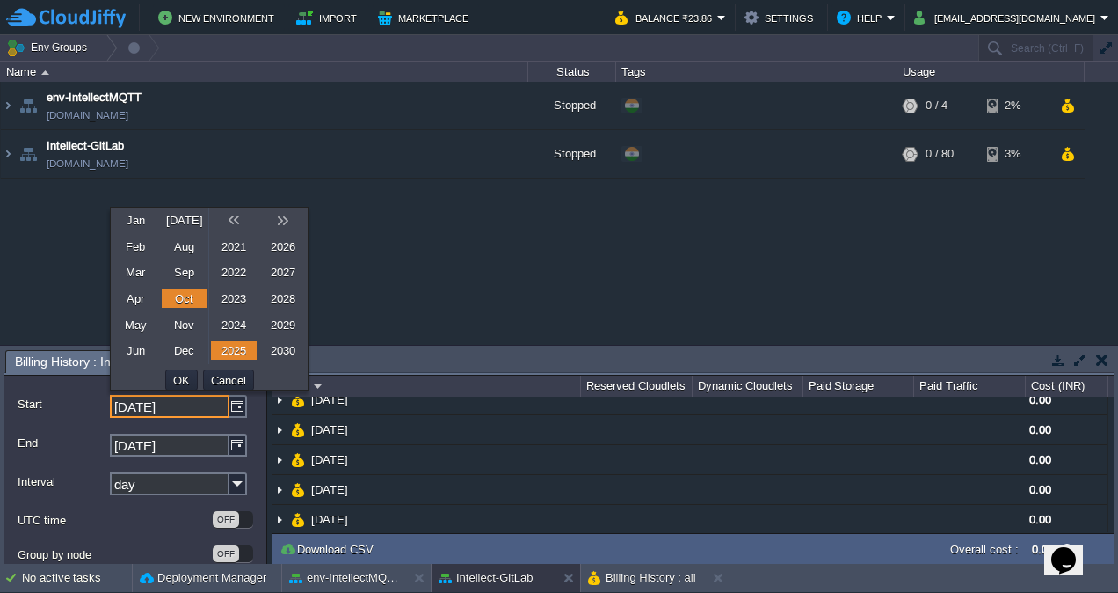
click at [237, 324] on link "2024" at bounding box center [234, 325] width 46 height 18
click at [135, 219] on link "Jan" at bounding box center [136, 220] width 46 height 18
click at [186, 383] on button "OK" at bounding box center [181, 380] width 27 height 16
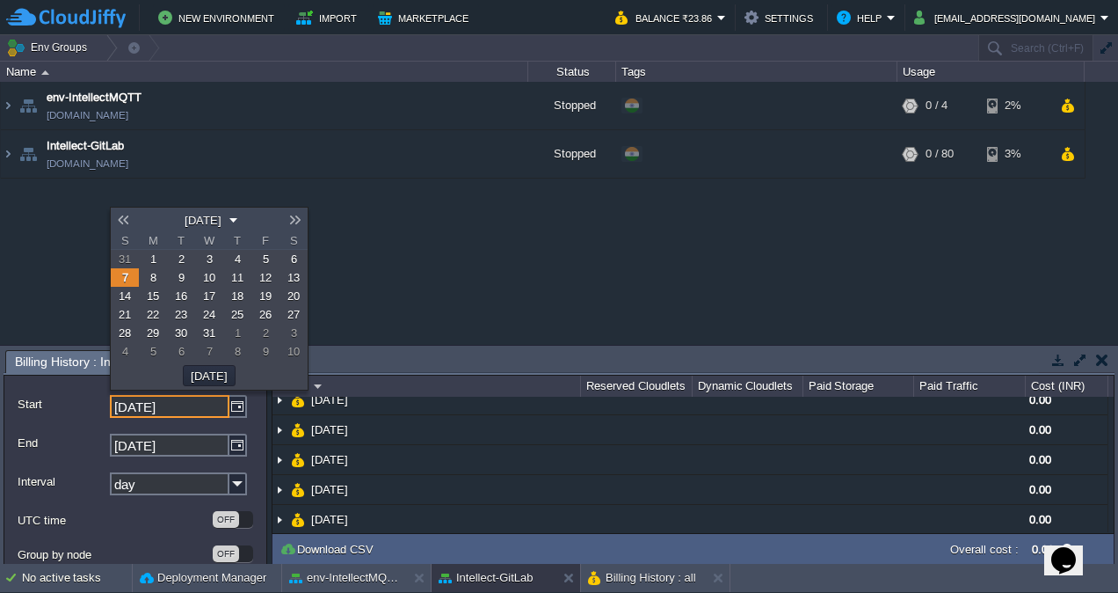
click at [156, 254] on link "1" at bounding box center [153, 259] width 28 height 18
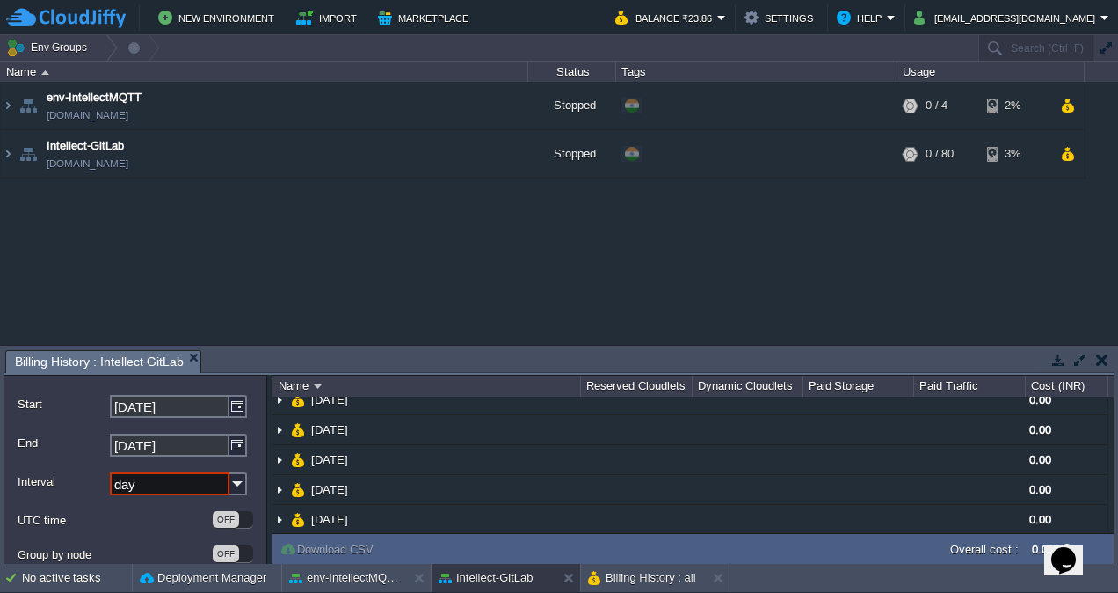
click at [202, 480] on input "day" at bounding box center [170, 483] width 120 height 23
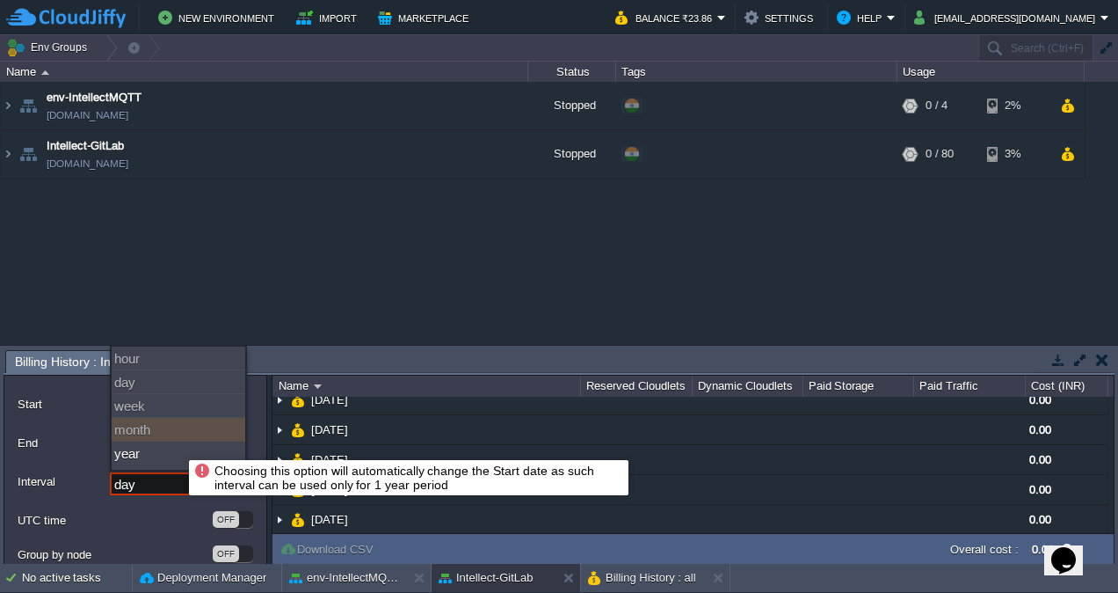
click at [172, 436] on div "month" at bounding box center [179, 430] width 134 height 24
type input "[DATE]"
type input "month"
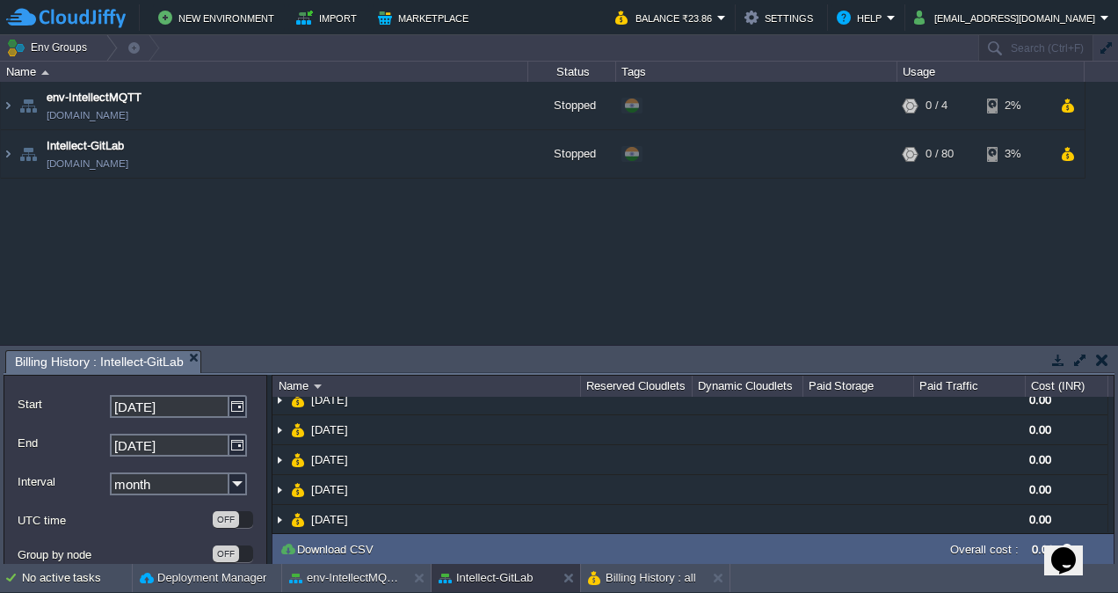
scroll to position [45, 0]
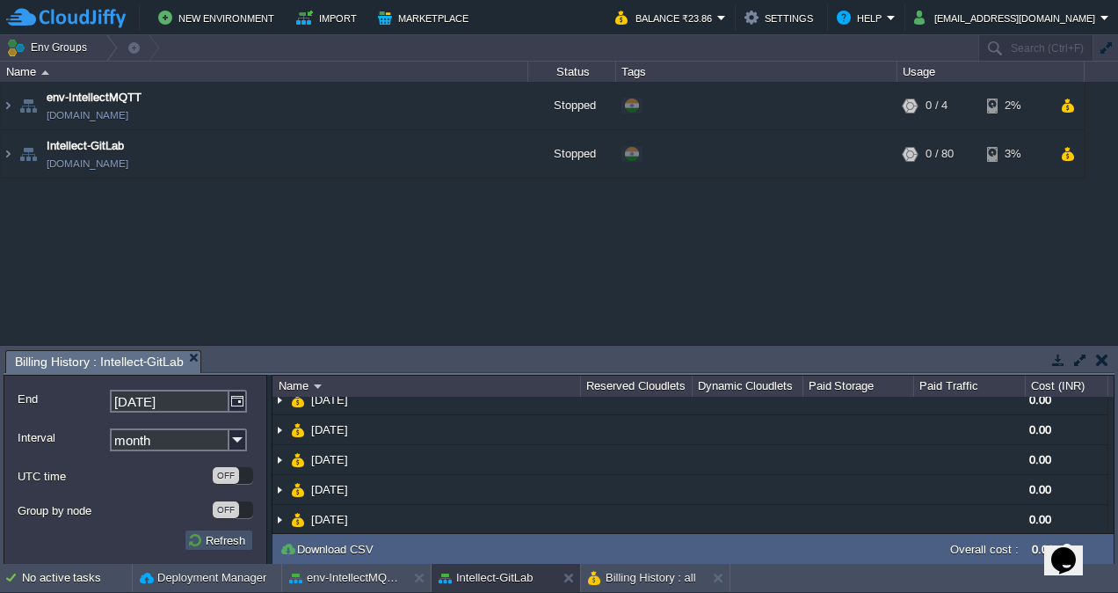
click at [222, 538] on button "Refresh" at bounding box center [218, 540] width 63 height 16
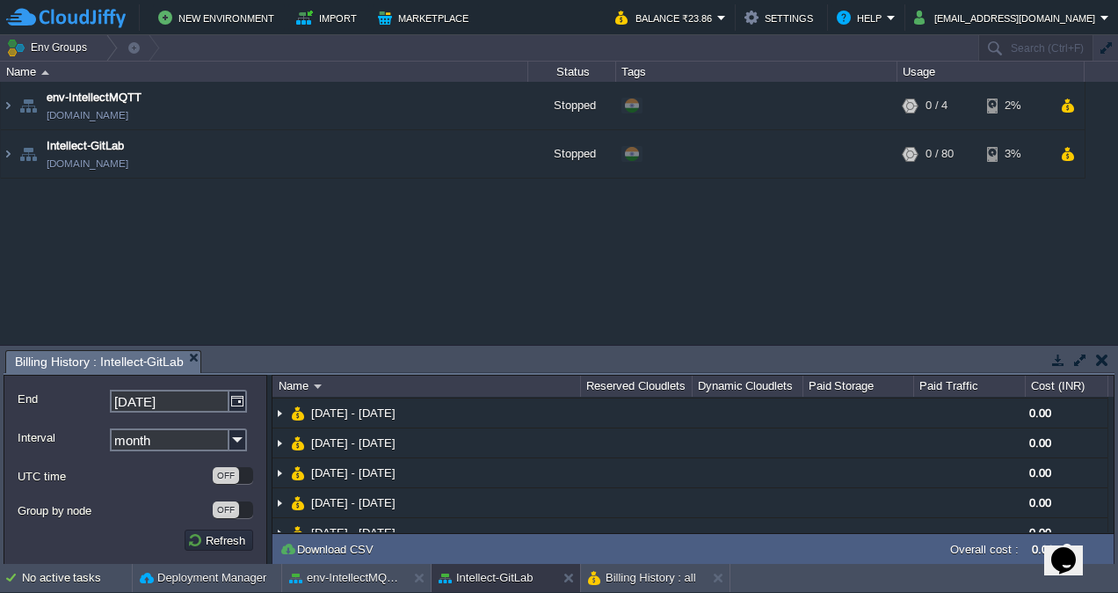
scroll to position [236, 0]
